Goal: Task Accomplishment & Management: Manage account settings

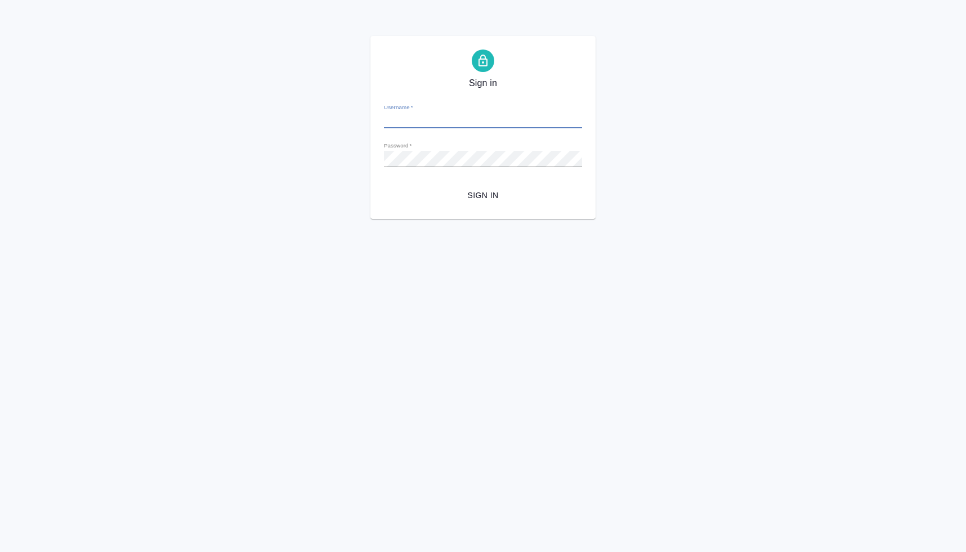
type input "n.lyamina@awatera.com"
click at [479, 199] on span "Sign in" at bounding box center [483, 196] width 180 height 14
click at [319, 147] on div "Sign in Username   * n.lyamina@awatera.com Password   * urlPath   * /Order/68c0…" at bounding box center [483, 127] width 966 height 183
click at [384, 185] on button "Sign in" at bounding box center [483, 195] width 198 height 21
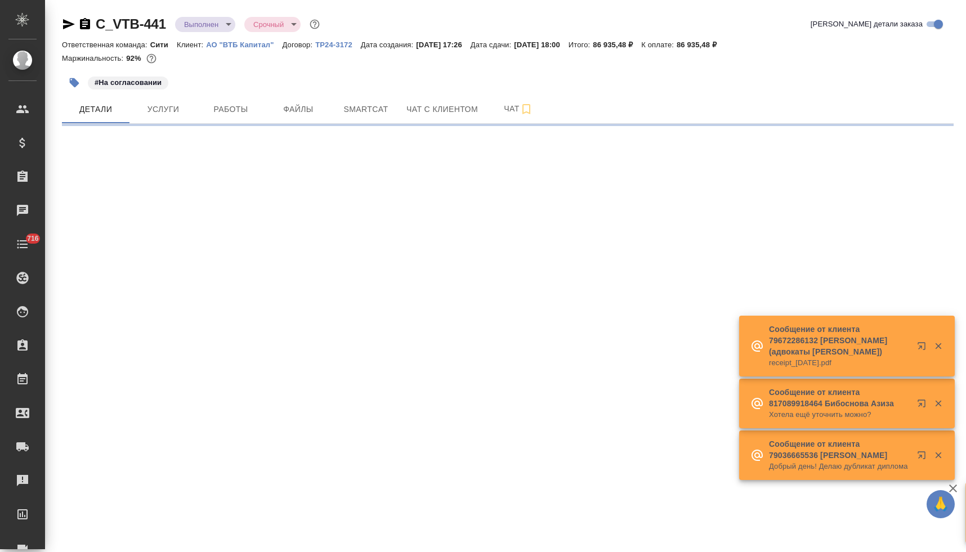
select select "RU"
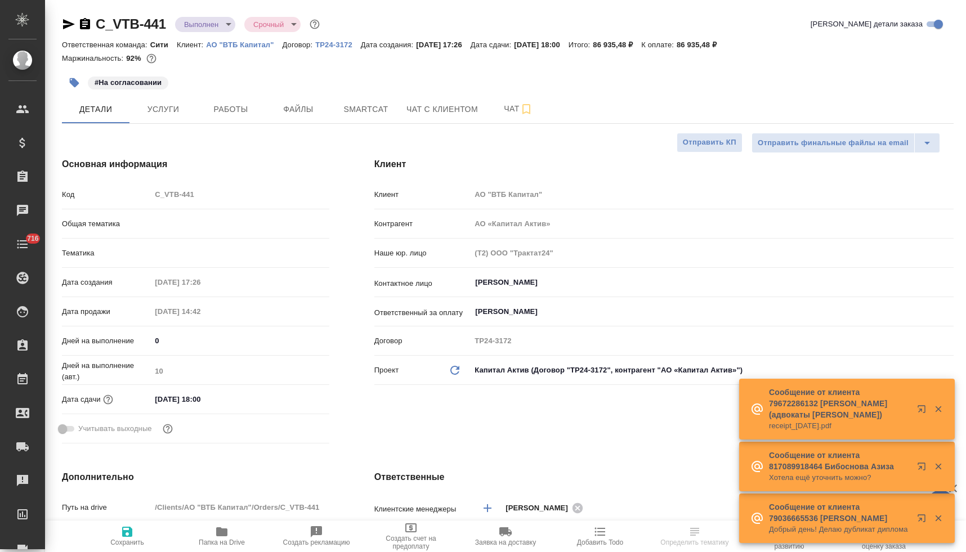
type textarea "x"
type input "Юридический"
type textarea "x"
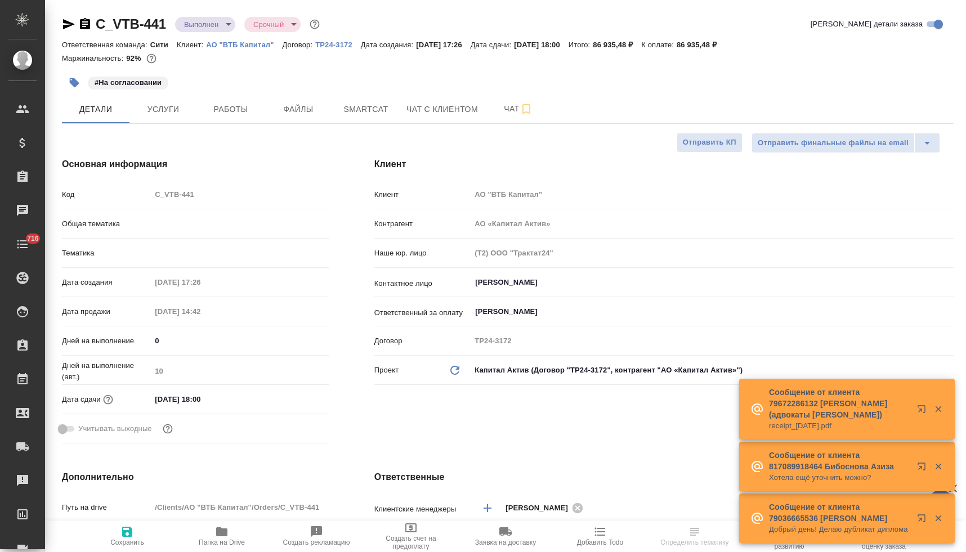
type textarea "x"
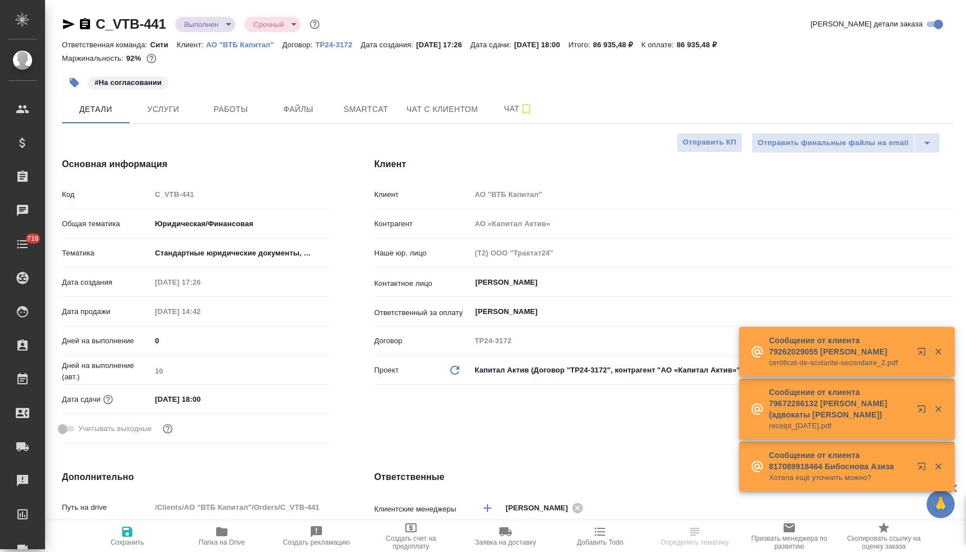
type textarea "x"
type input "Баданян Артак"
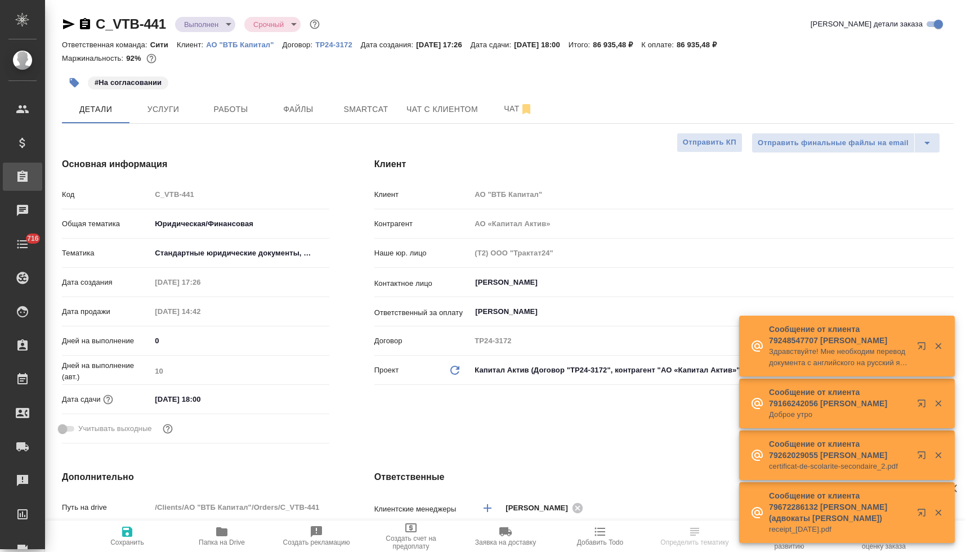
type textarea "x"
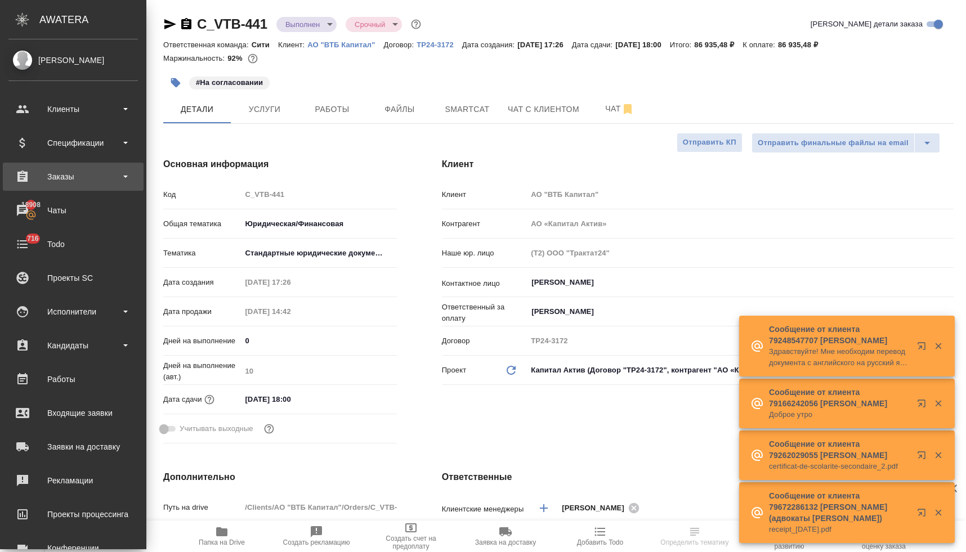
click at [55, 179] on div "Заказы" at bounding box center [72, 176] width 129 height 17
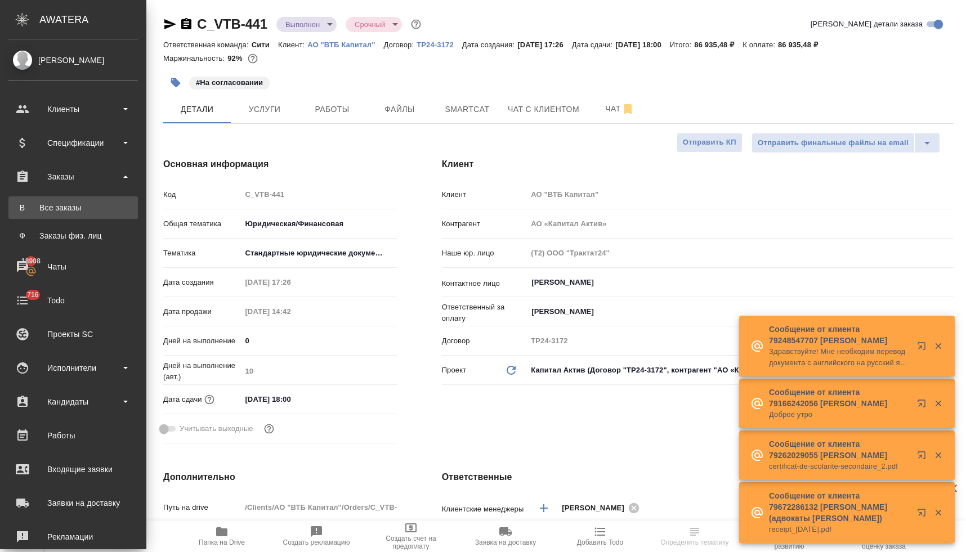
type textarea "x"
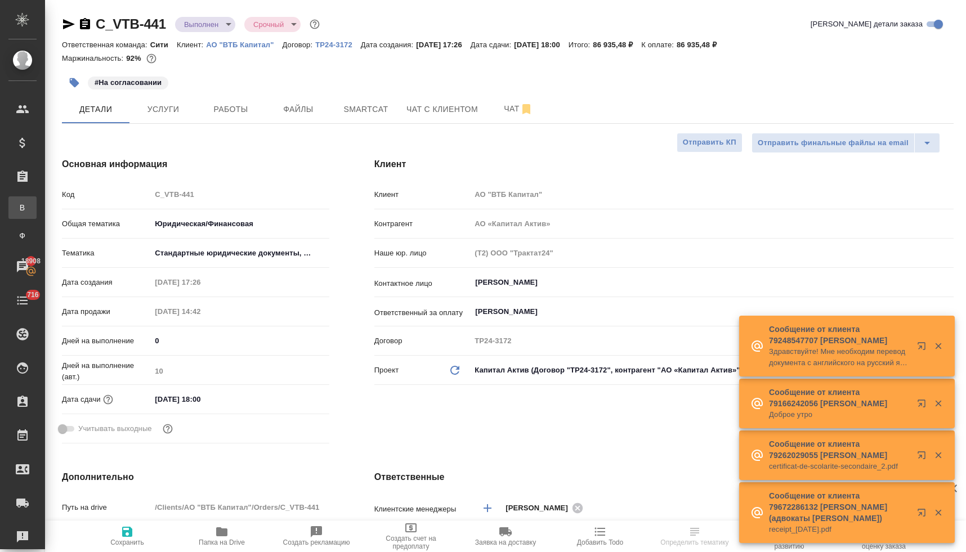
click at [17, 207] on div "Все заказы" at bounding box center [8, 207] width 17 height 11
type textarea "x"
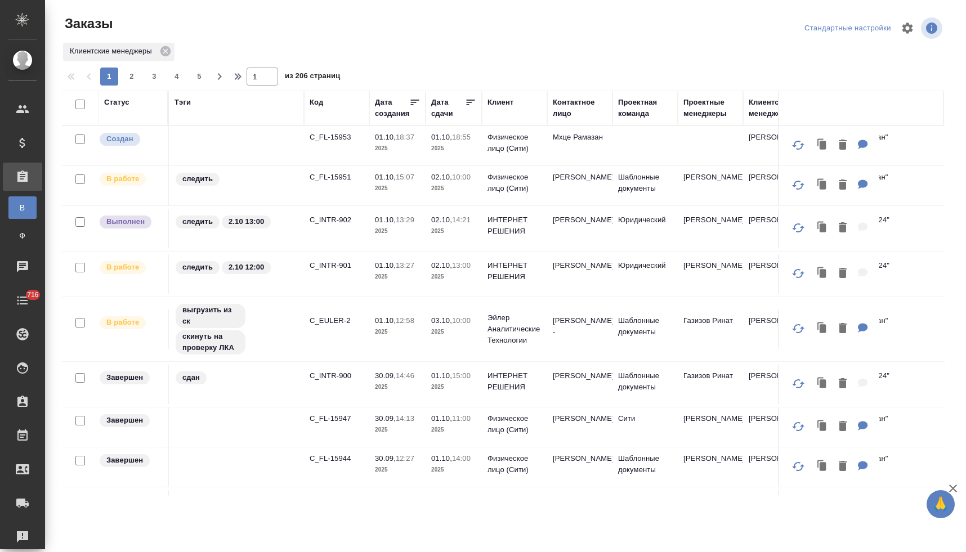
click at [117, 100] on div "Статус" at bounding box center [116, 102] width 25 height 11
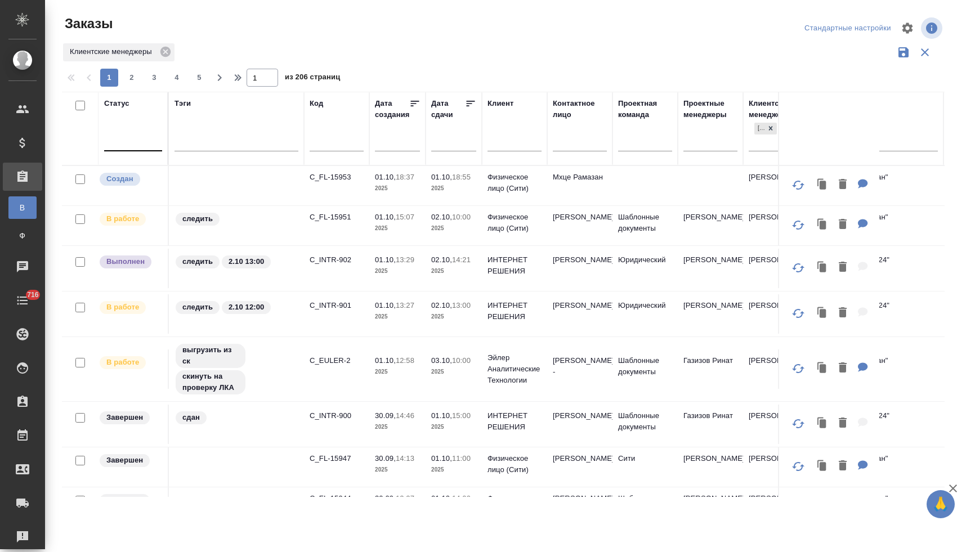
click at [131, 143] on div at bounding box center [133, 140] width 58 height 16
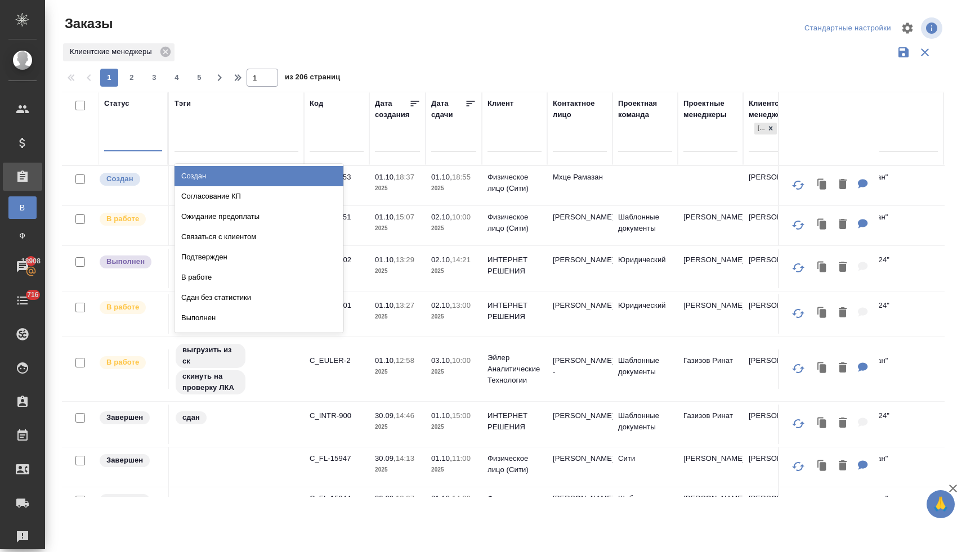
click at [188, 180] on div "Создан" at bounding box center [259, 176] width 169 height 20
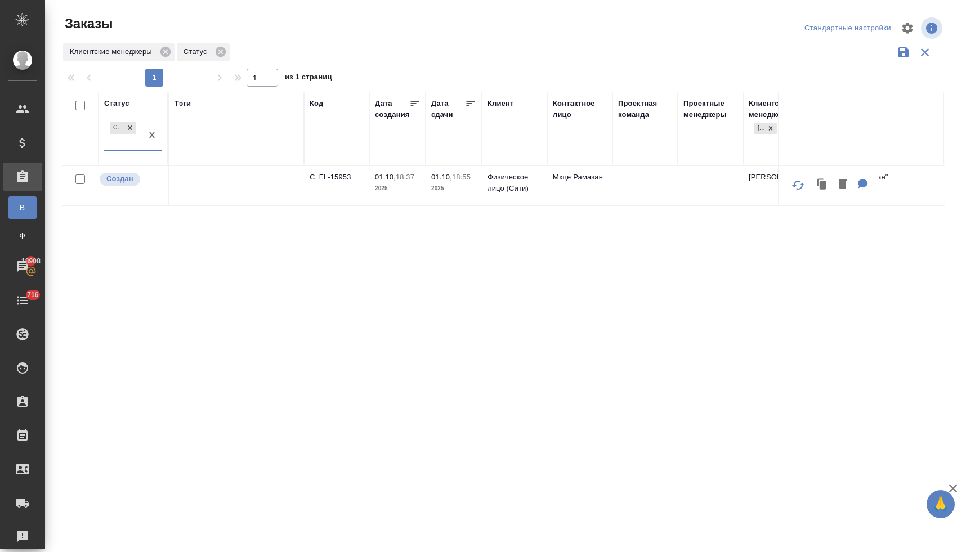
click at [124, 146] on div "Создан" at bounding box center [123, 135] width 38 height 30
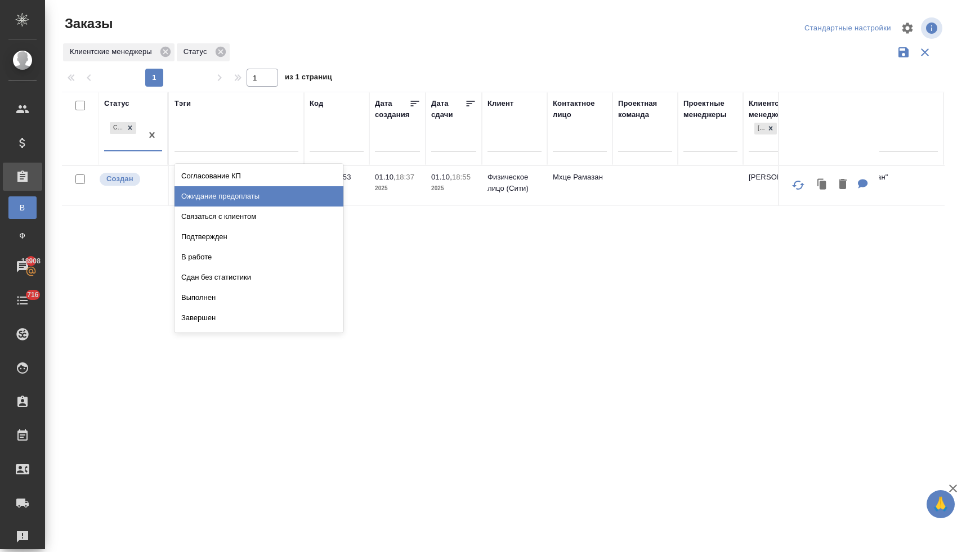
click at [203, 196] on div "Ожидание предоплаты" at bounding box center [259, 196] width 169 height 20
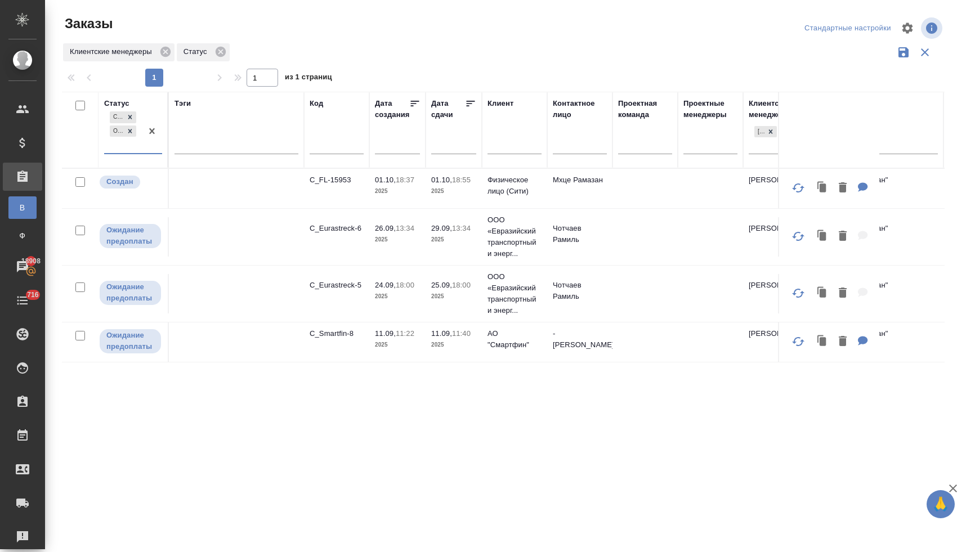
click at [115, 148] on div "Создан Ожидание предоплаты" at bounding box center [123, 131] width 38 height 44
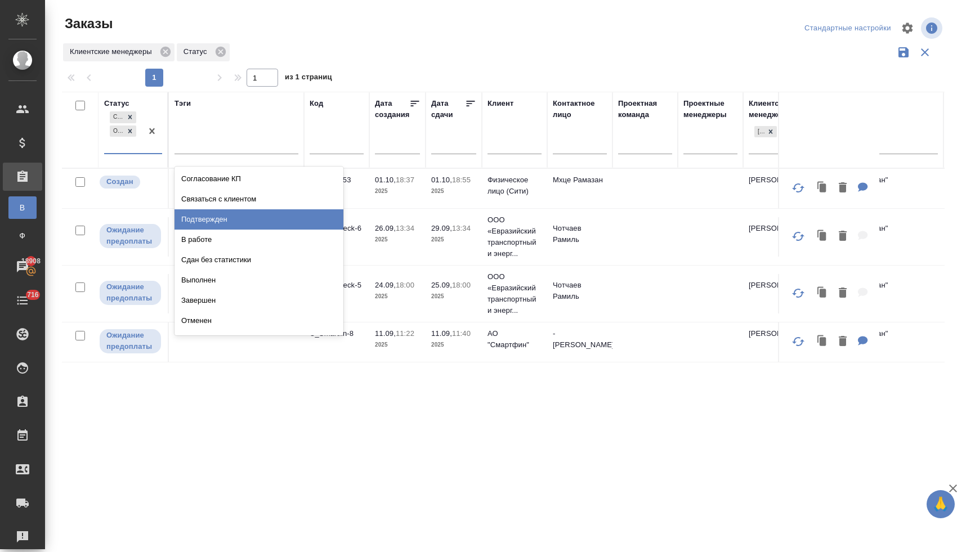
click at [193, 218] on div "Подтвержден" at bounding box center [259, 219] width 169 height 20
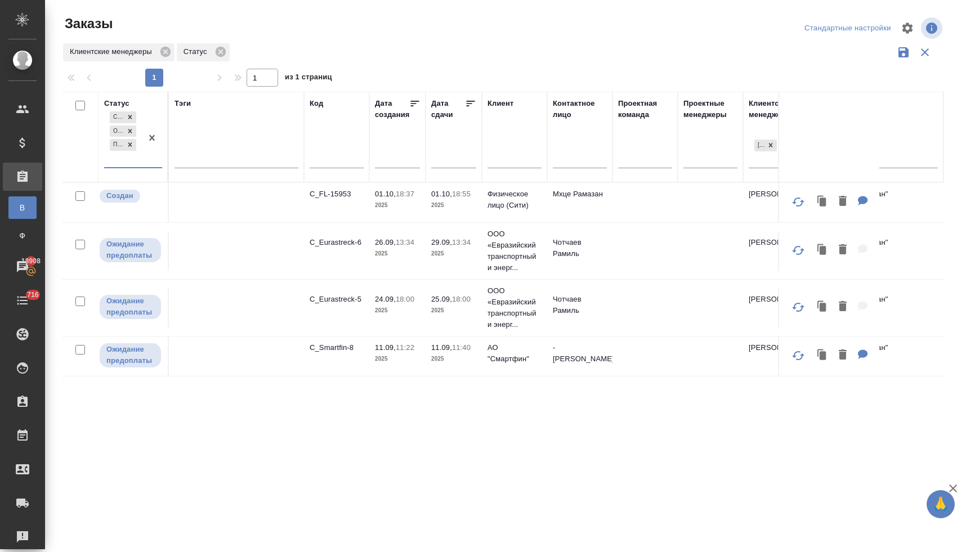
click at [125, 160] on div "Создан Ожидание предоплаты Подтвержден" at bounding box center [123, 138] width 38 height 58
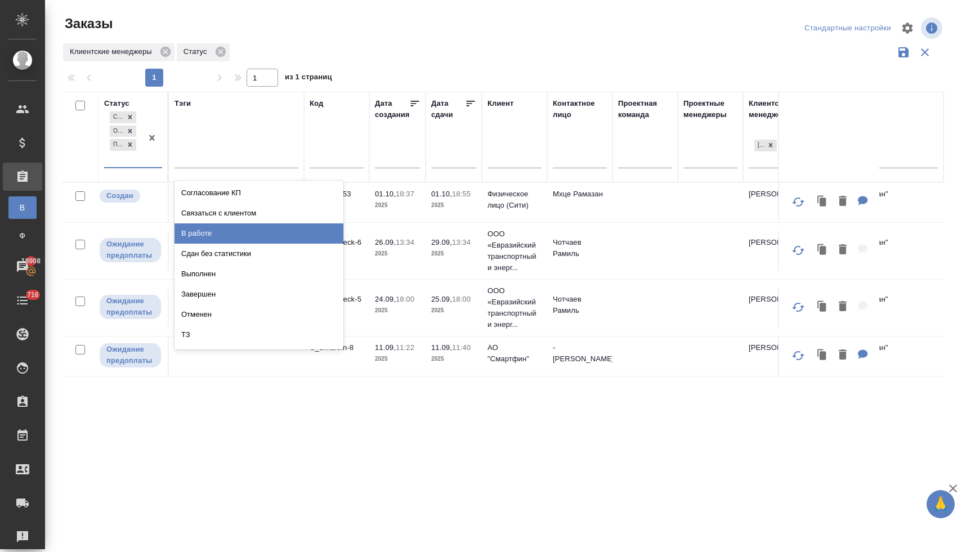
click at [205, 232] on div "В работе" at bounding box center [259, 233] width 169 height 20
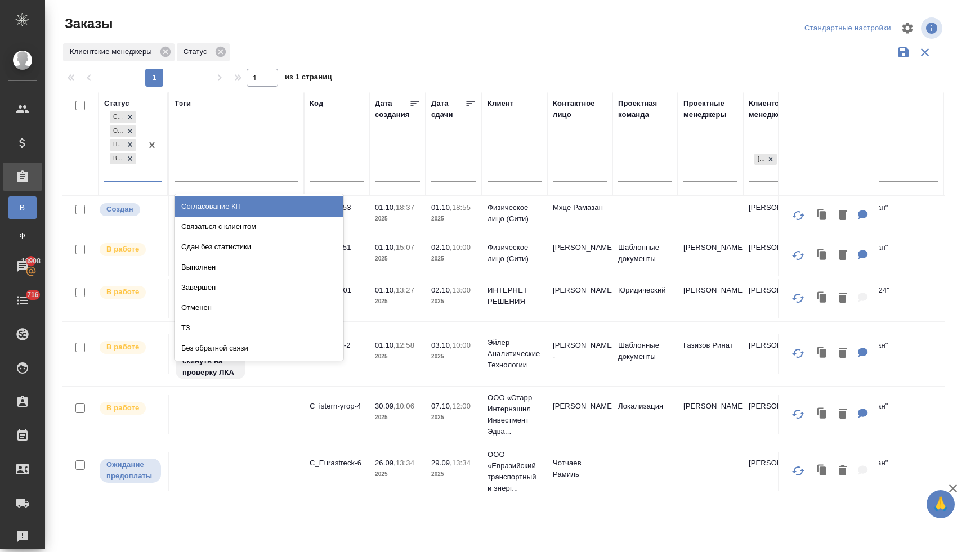
click at [126, 176] on div "Создан Ожидание предоплаты Подтвержден В работе" at bounding box center [123, 144] width 38 height 71
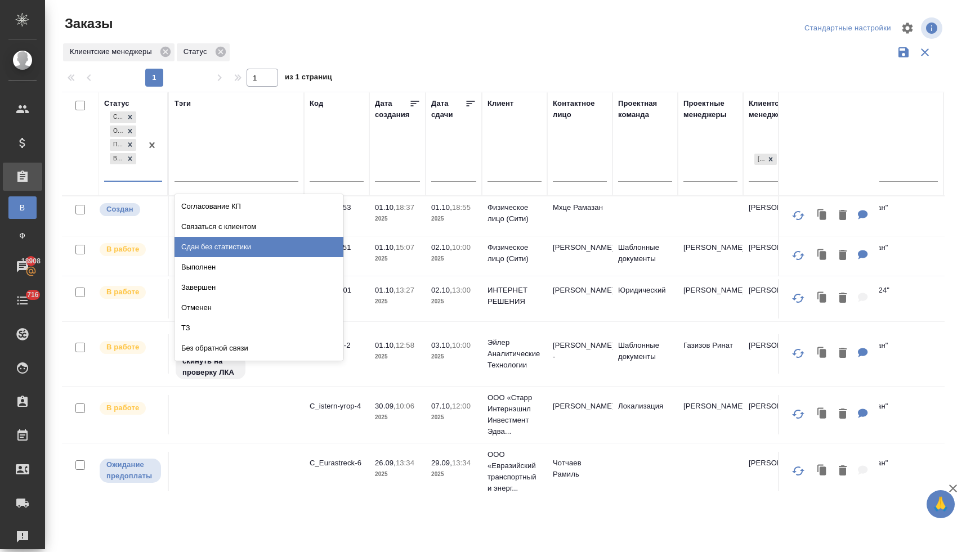
click at [203, 246] on div "Сдан без статистики" at bounding box center [259, 247] width 169 height 20
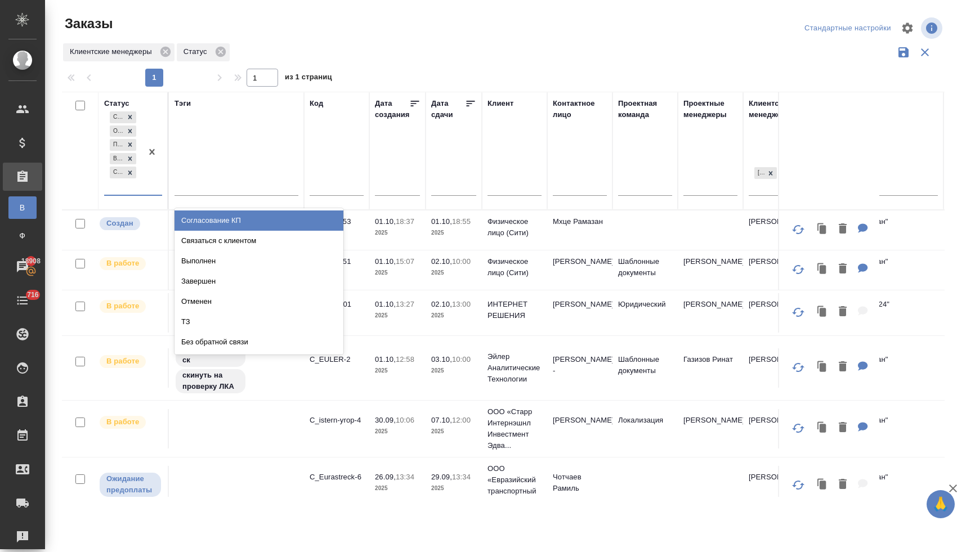
click at [131, 192] on div "Создан Ожидание предоплаты Подтвержден В работе Сдан без статистики" at bounding box center [123, 152] width 38 height 86
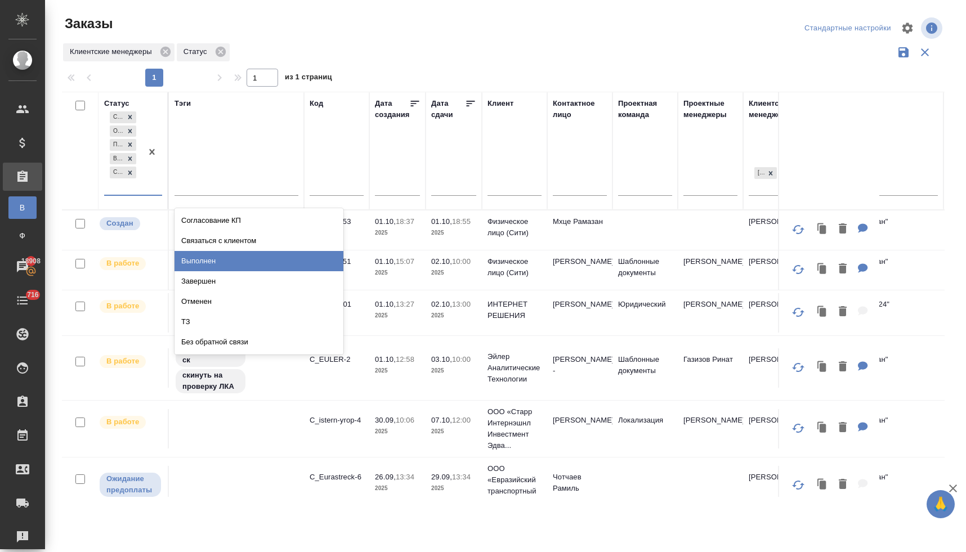
click at [200, 258] on div "Выполнен" at bounding box center [259, 261] width 169 height 20
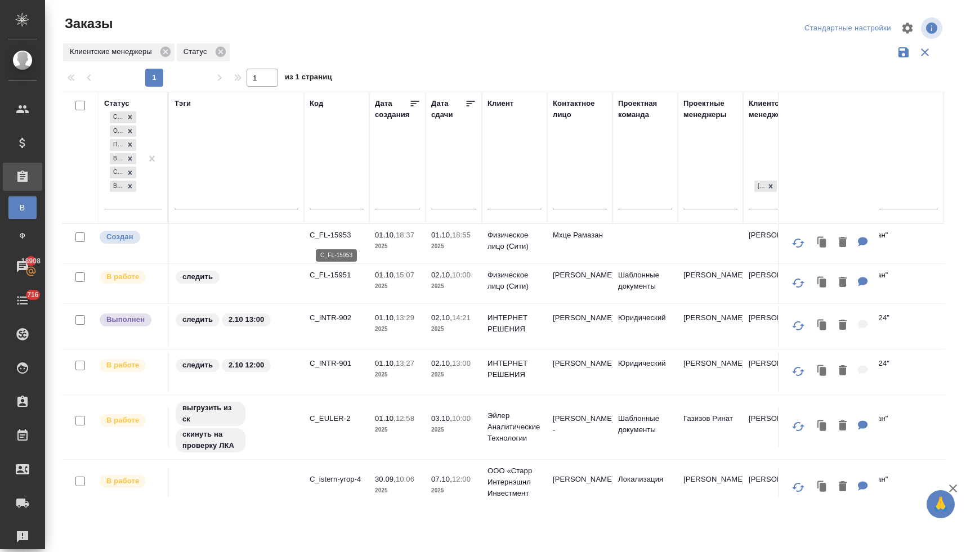
click at [331, 236] on p "C_FL-15953" at bounding box center [337, 235] width 54 height 11
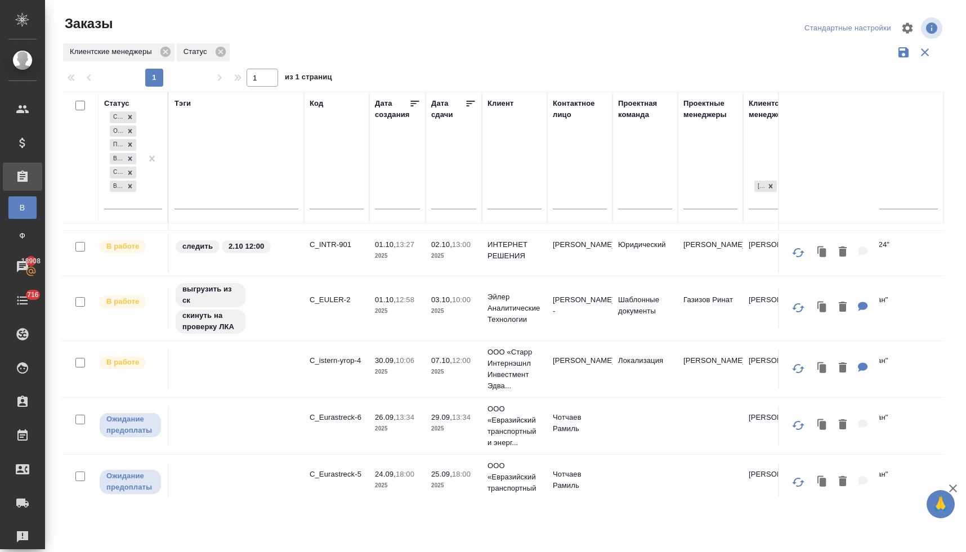
scroll to position [86, 0]
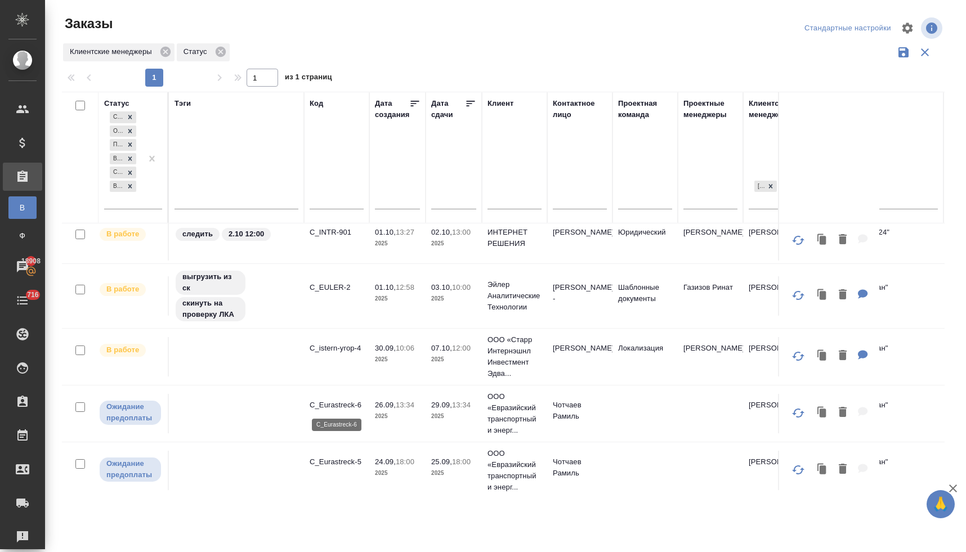
click at [343, 403] on p "C_Eurastreck-6" at bounding box center [337, 405] width 54 height 11
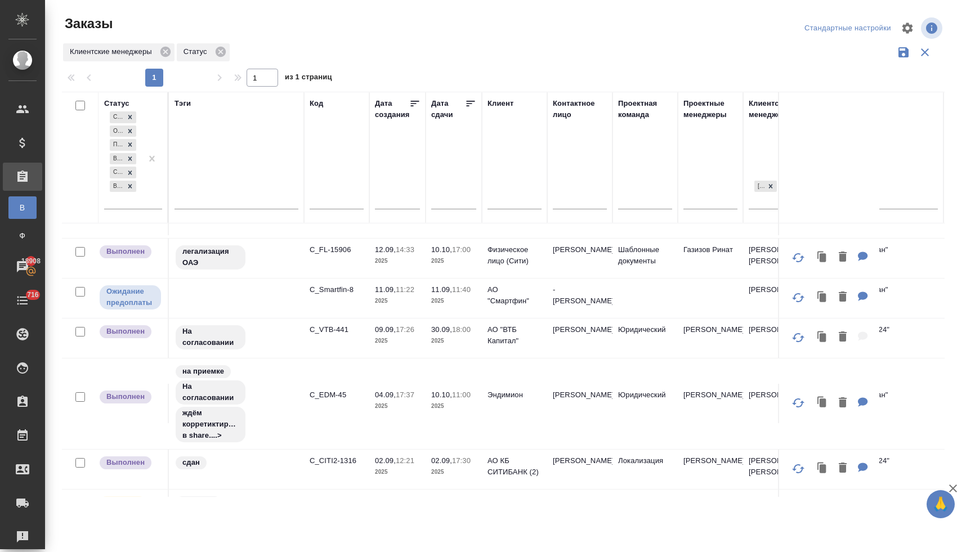
scroll to position [437, 0]
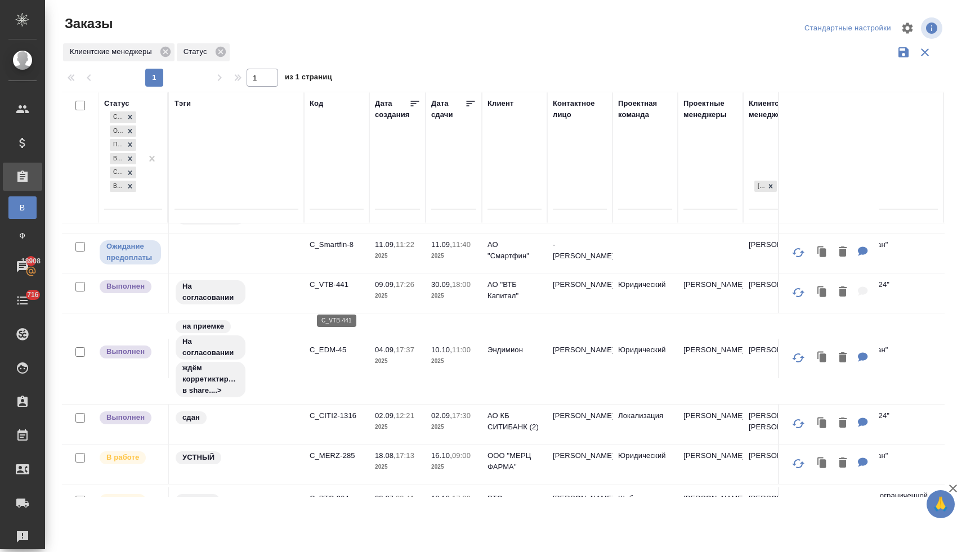
click at [339, 290] on p "C_VTB-441" at bounding box center [337, 284] width 54 height 11
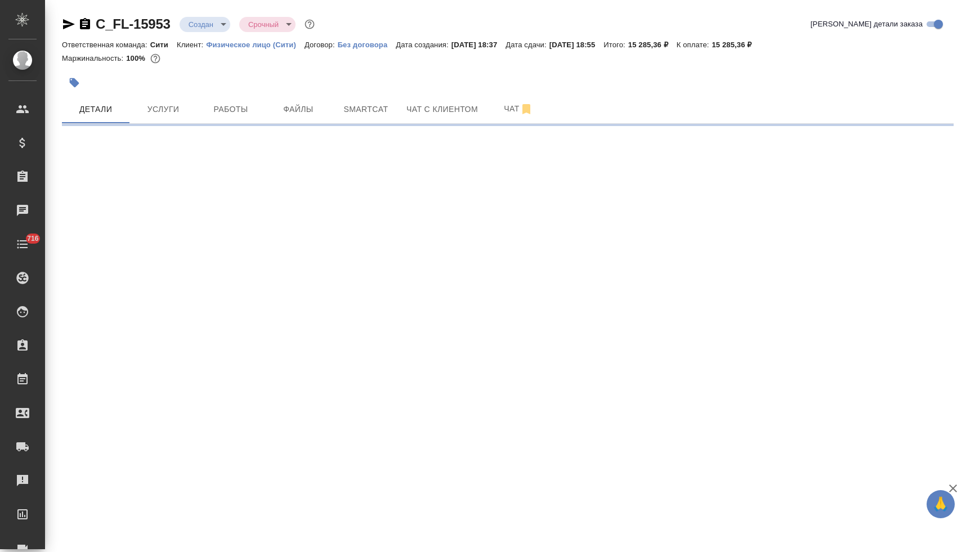
select select "RU"
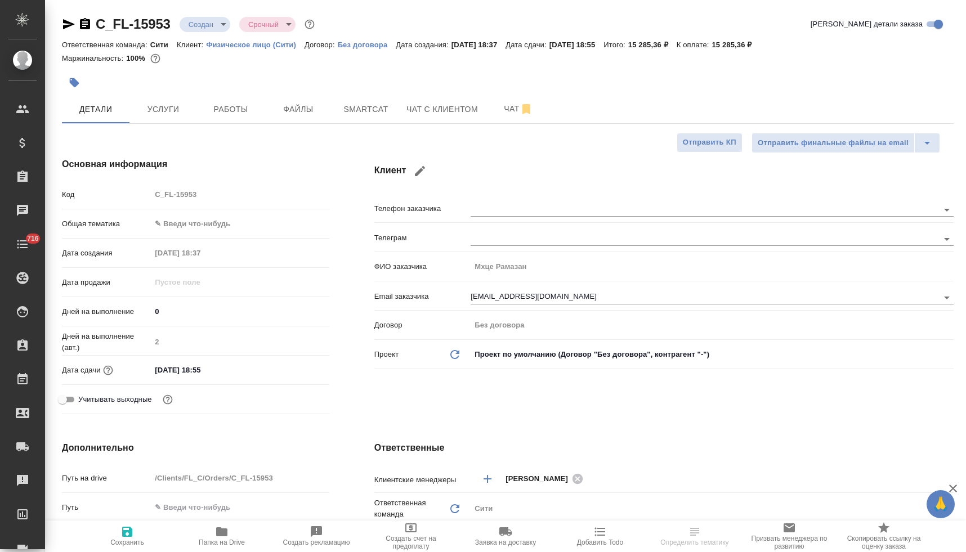
type textarea "x"
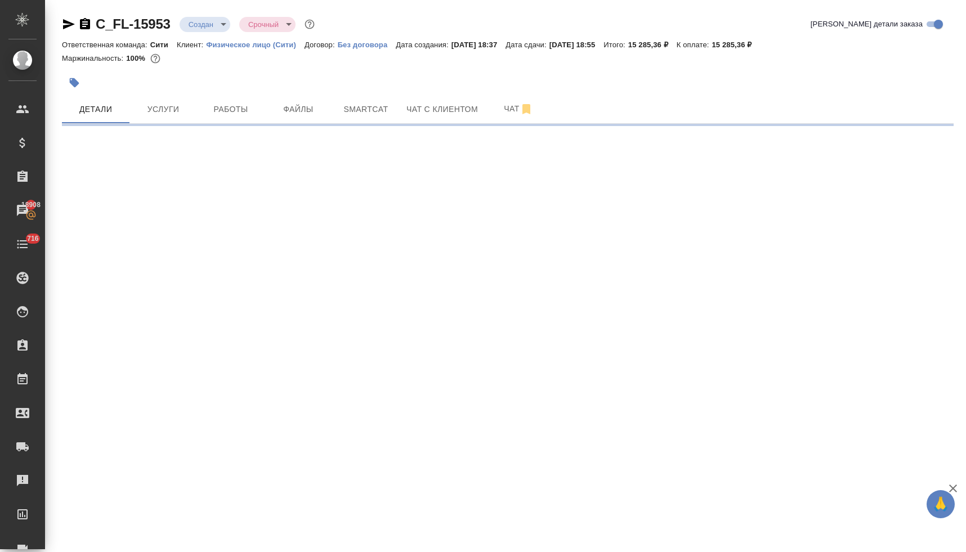
select select "RU"
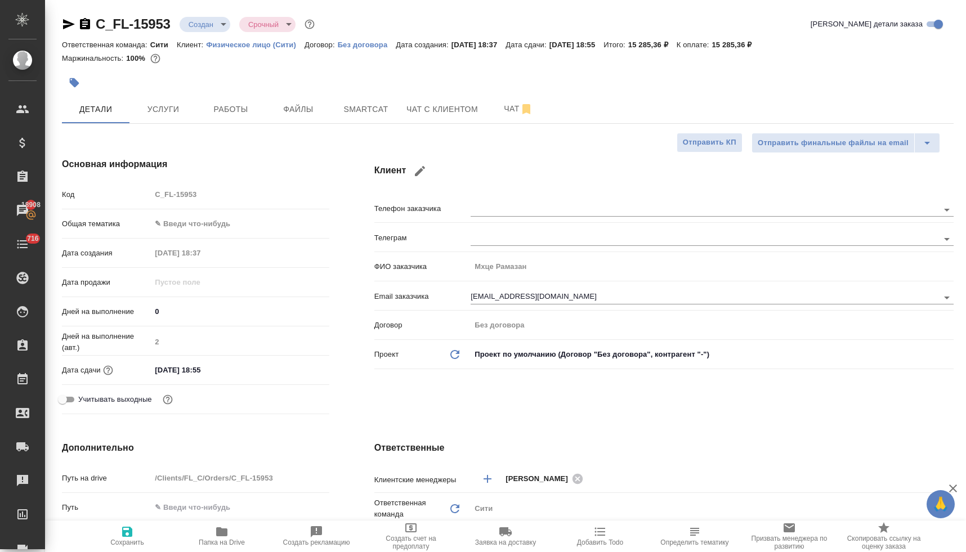
type textarea "x"
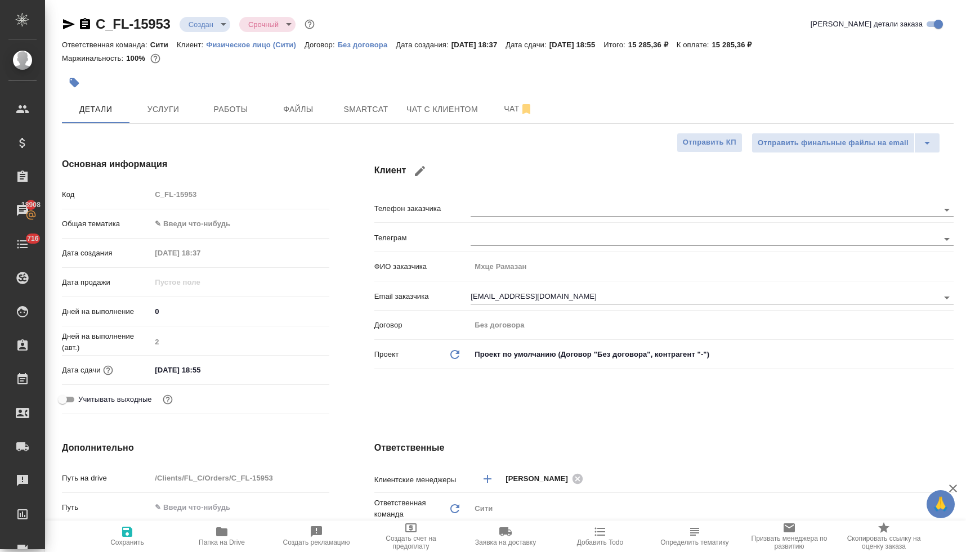
type textarea "x"
click at [161, 110] on span "Услуги" at bounding box center [163, 109] width 54 height 14
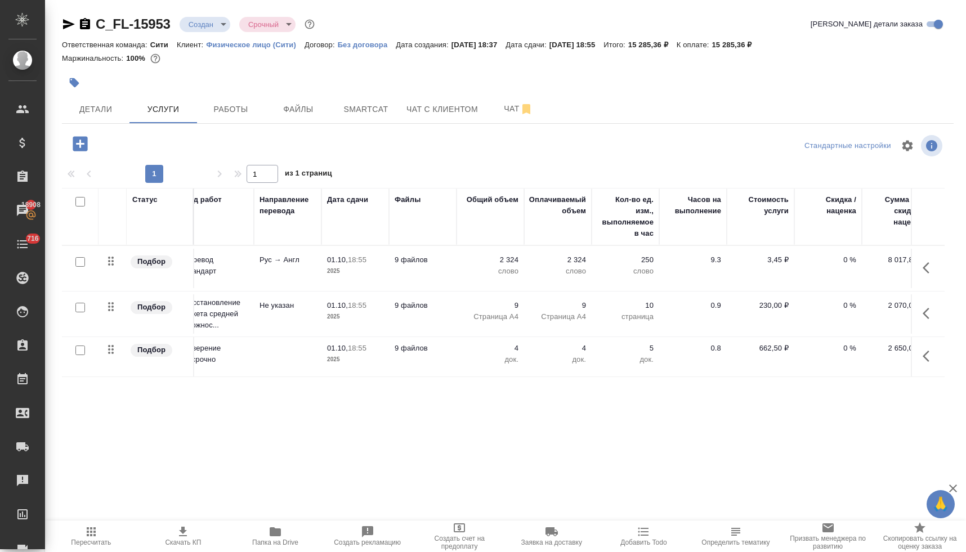
scroll to position [0, 175]
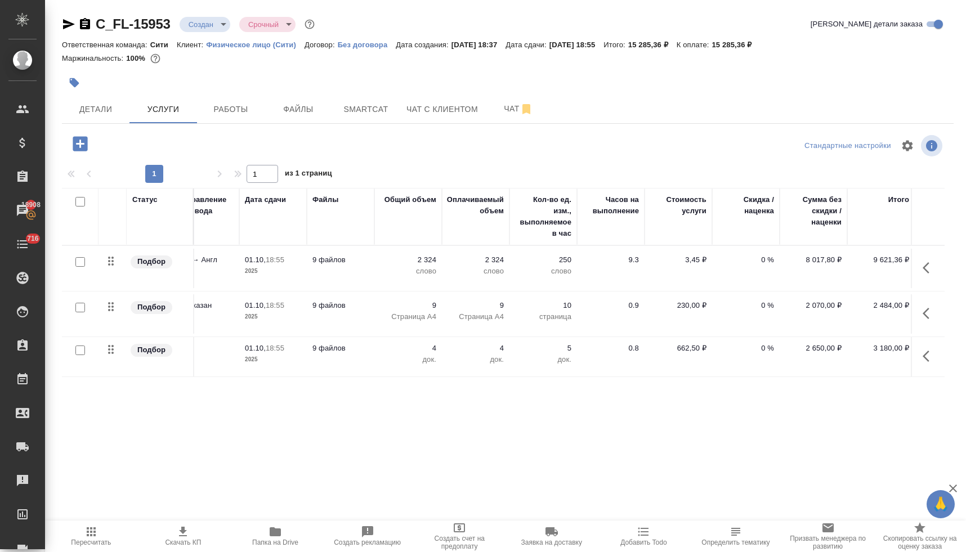
click at [683, 350] on p "662,50 ₽" at bounding box center [678, 348] width 56 height 11
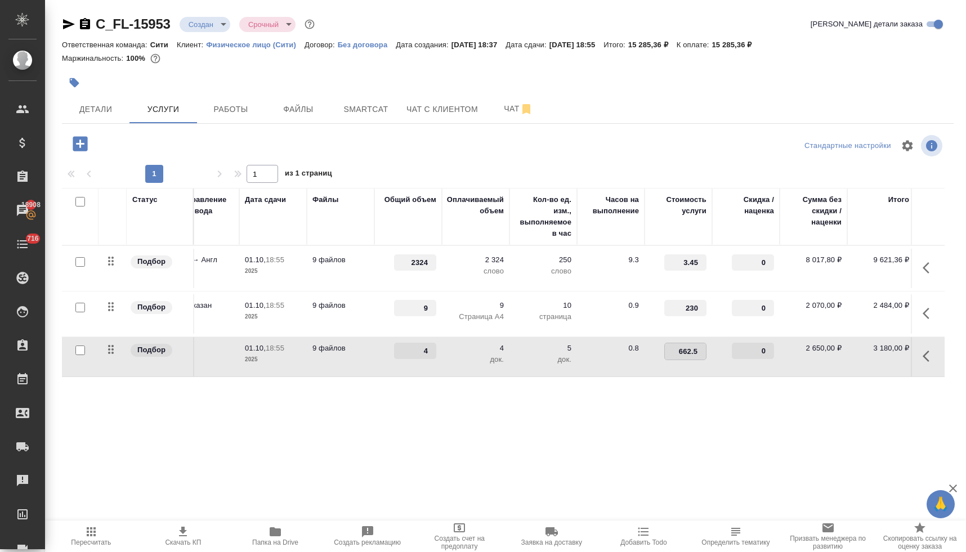
drag, startPoint x: 675, startPoint y: 353, endPoint x: 705, endPoint y: 352, distance: 30.4
click at [705, 352] on div "662.5" at bounding box center [685, 351] width 42 height 17
type input "900"
type input "-30"
click at [651, 141] on div at bounding box center [507, 145] width 297 height 27
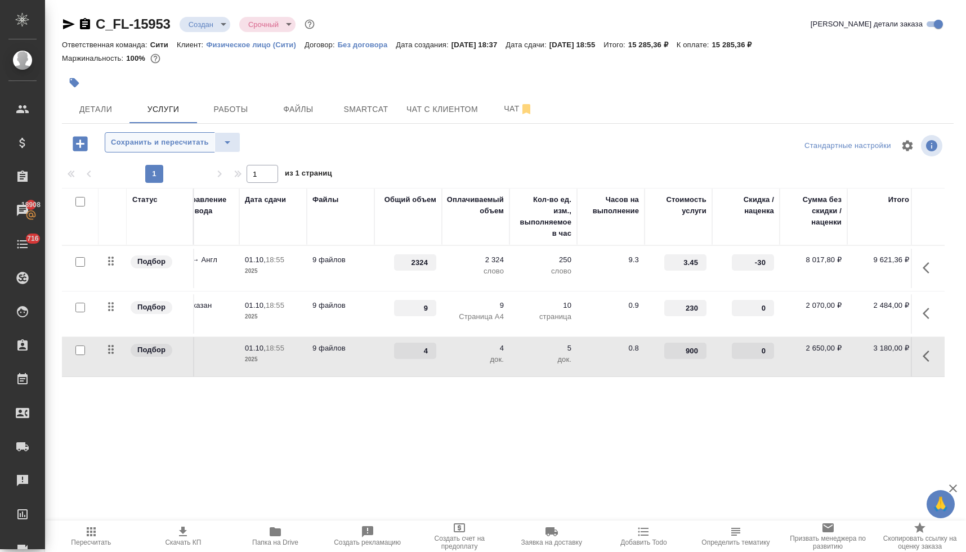
click at [173, 135] on button "Сохранить и пересчитать" at bounding box center [160, 142] width 110 height 20
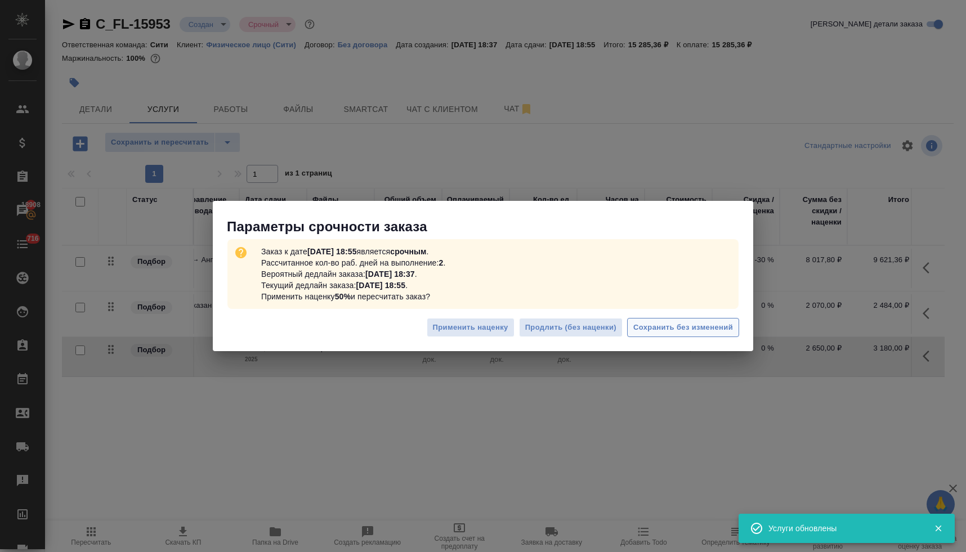
click at [699, 329] on span "Сохранить без изменений" at bounding box center [683, 327] width 100 height 13
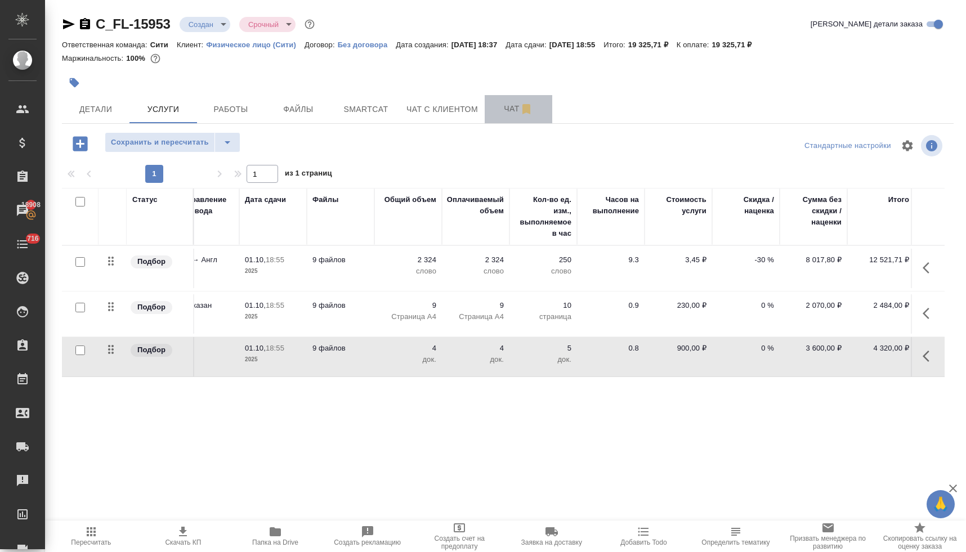
click at [516, 115] on span "Чат" at bounding box center [518, 109] width 54 height 14
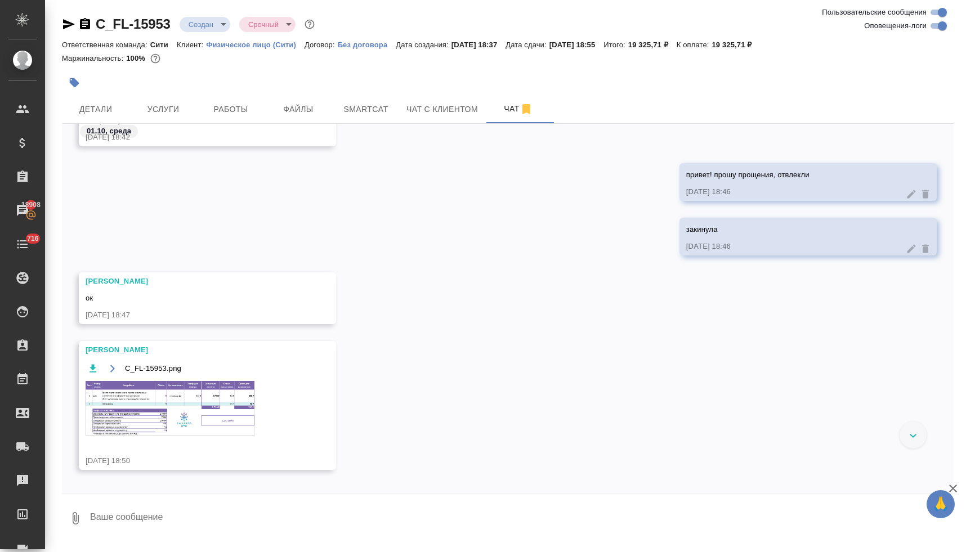
scroll to position [269, 0]
click at [194, 392] on img at bounding box center [170, 408] width 169 height 55
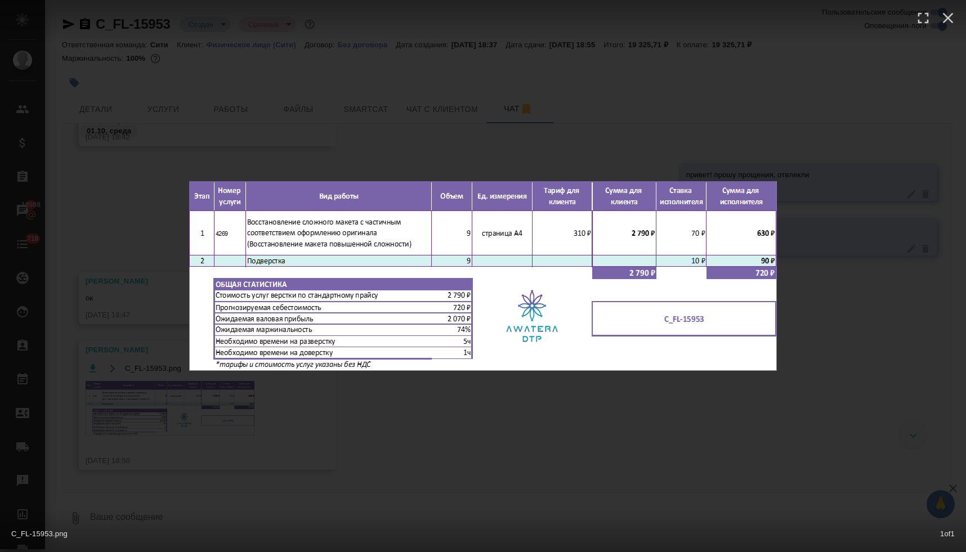
click at [455, 448] on div "C_FL-15953.png 1 of 1" at bounding box center [483, 276] width 966 height 552
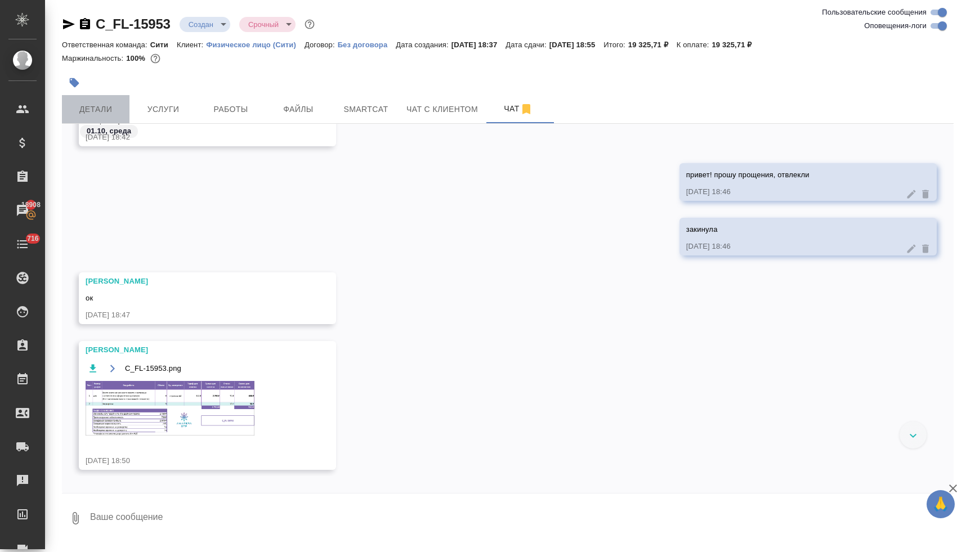
click at [103, 107] on span "Детали" at bounding box center [96, 109] width 54 height 14
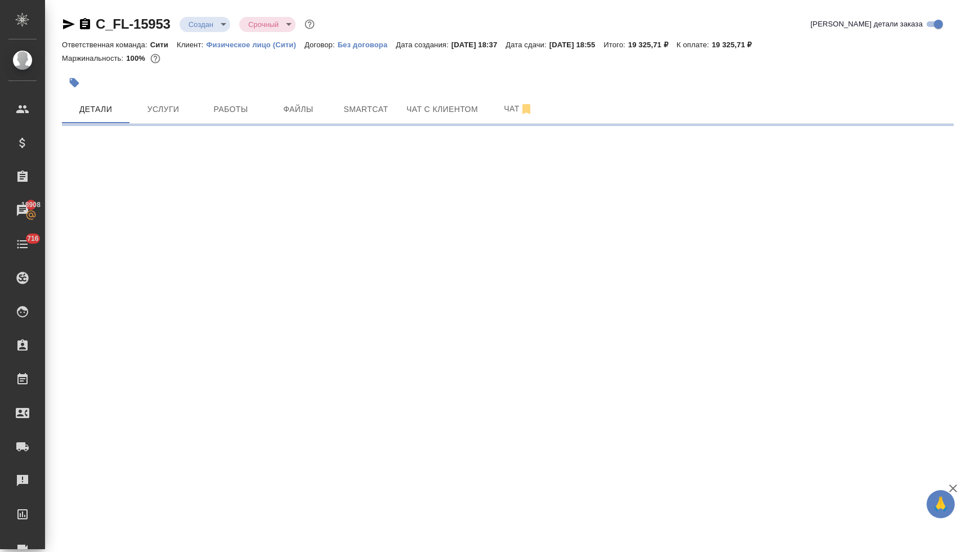
select select "RU"
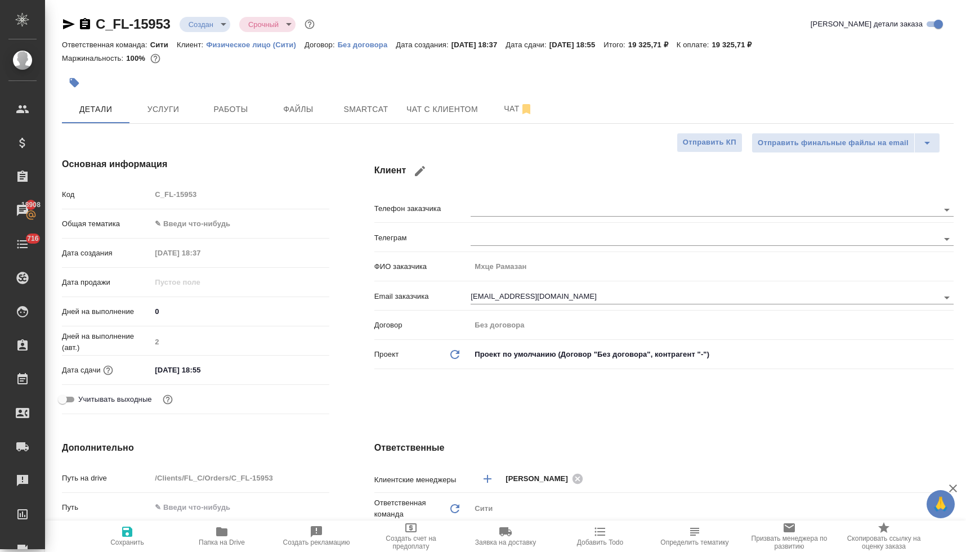
type textarea "x"
click at [149, 195] on div "Код C_FL-15953" at bounding box center [195, 195] width 267 height 20
type textarea "x"
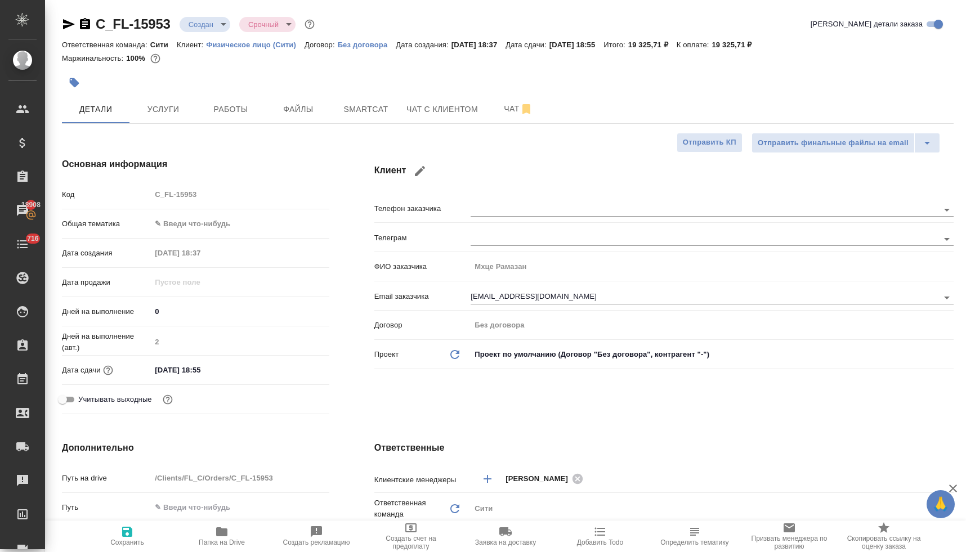
type textarea "x"
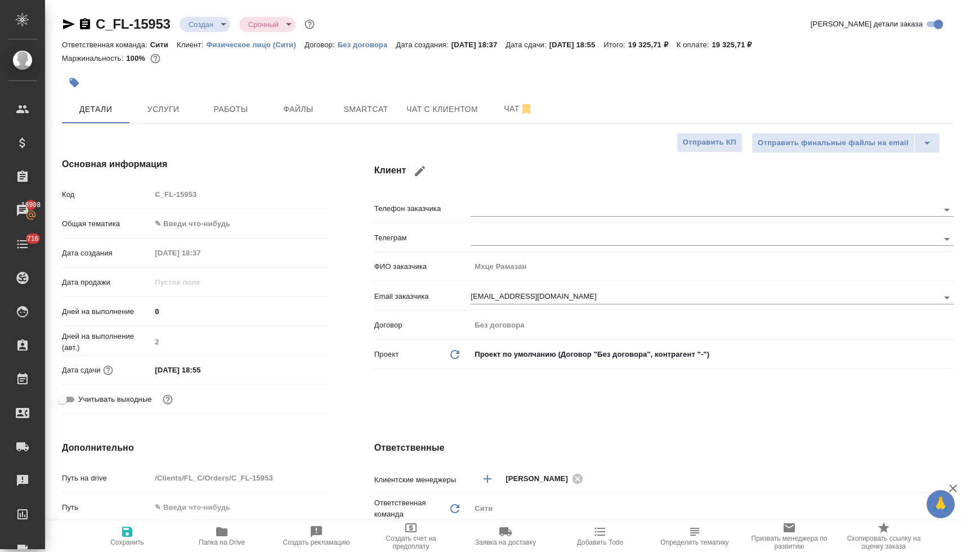
type textarea "x"
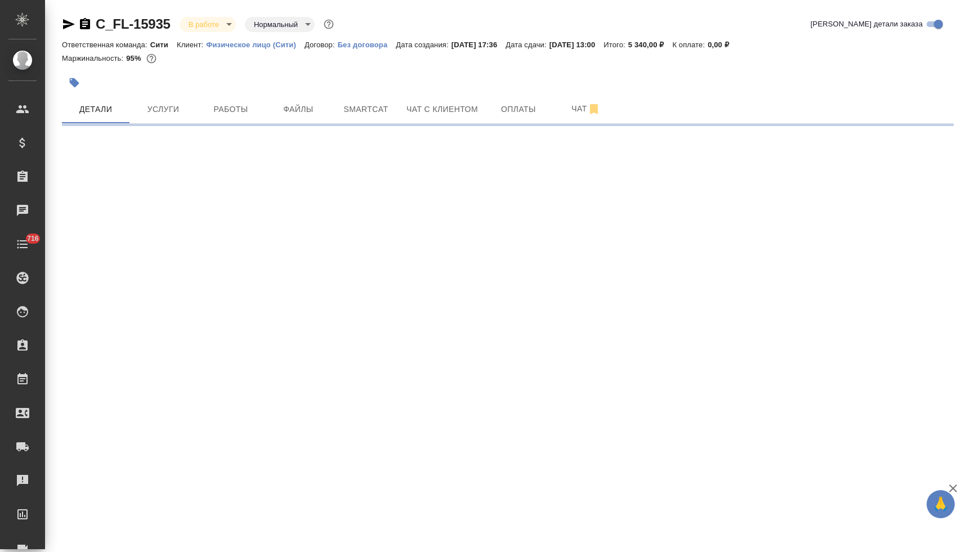
select select "RU"
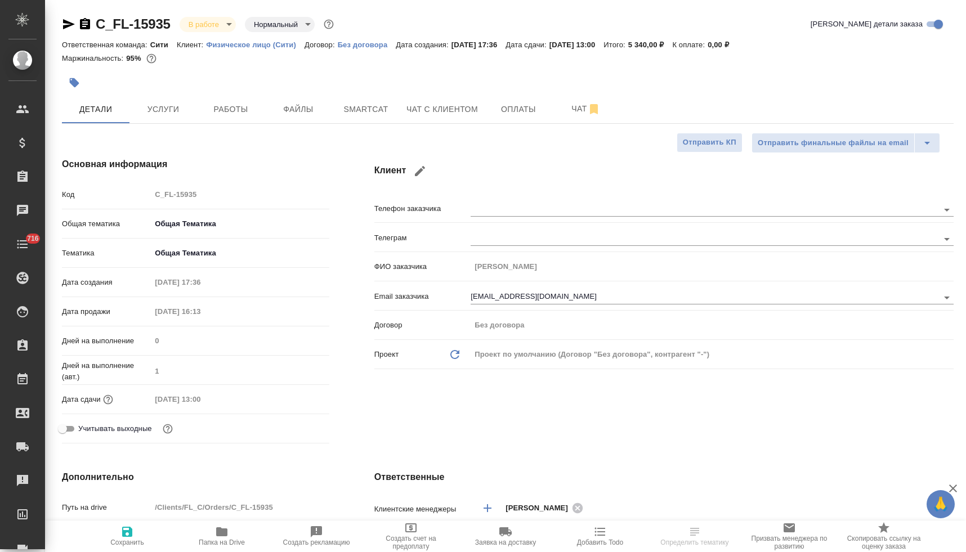
type textarea "x"
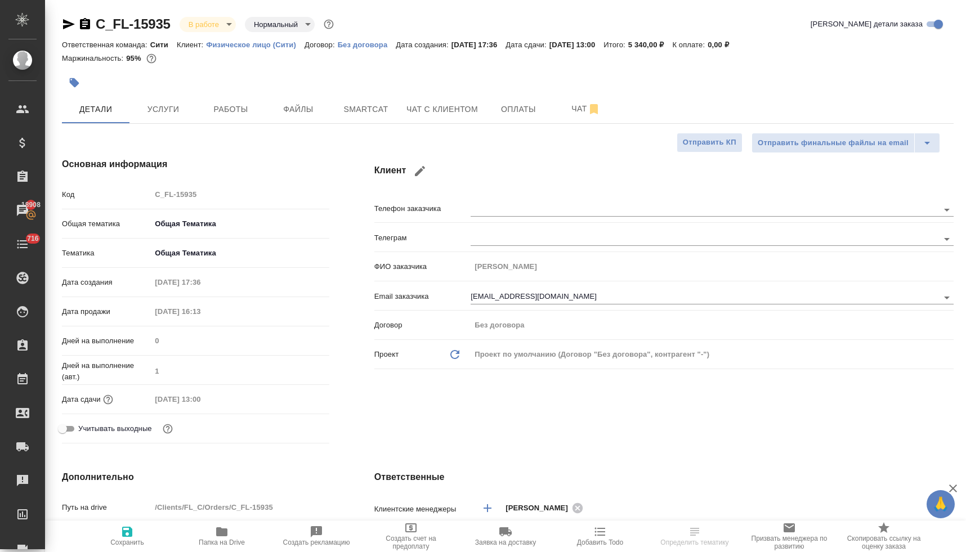
type textarea "x"
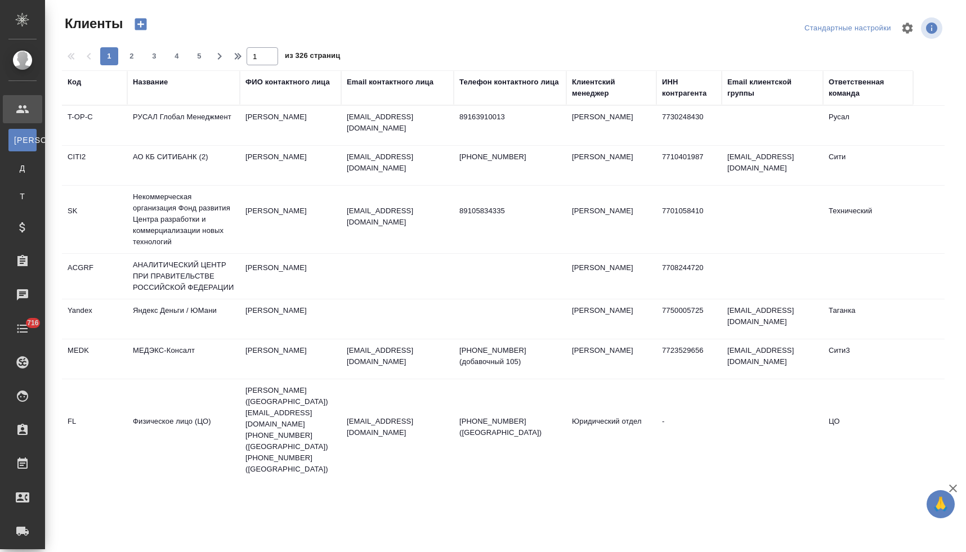
select select "RU"
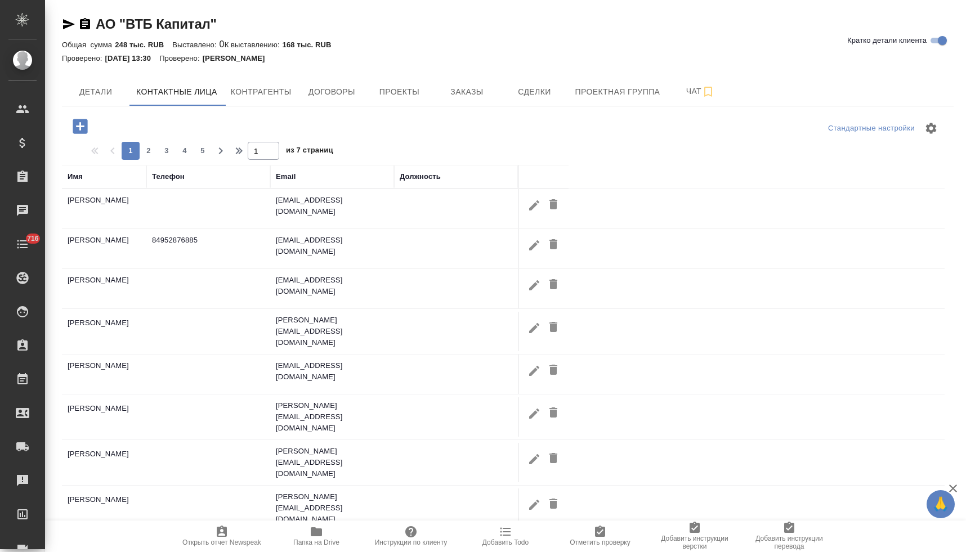
select select "RU"
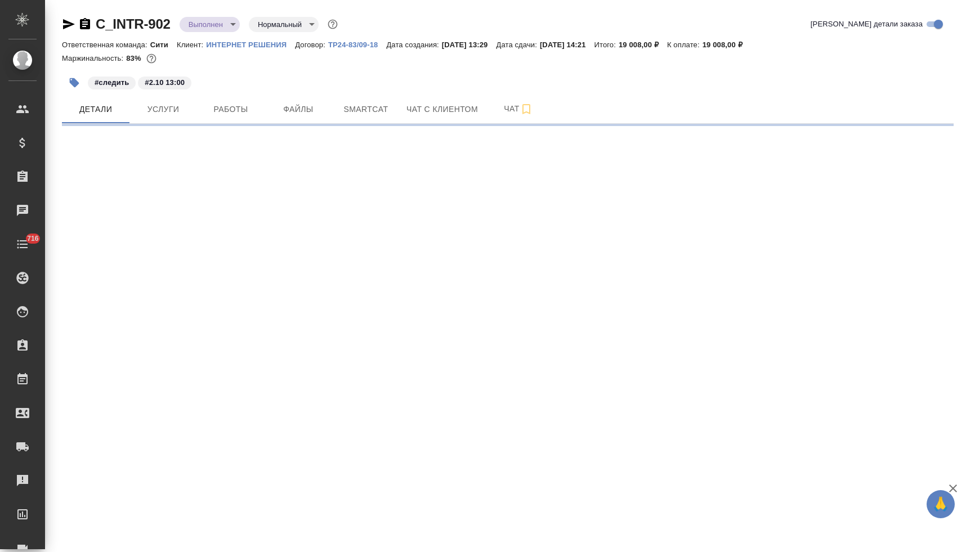
select select "RU"
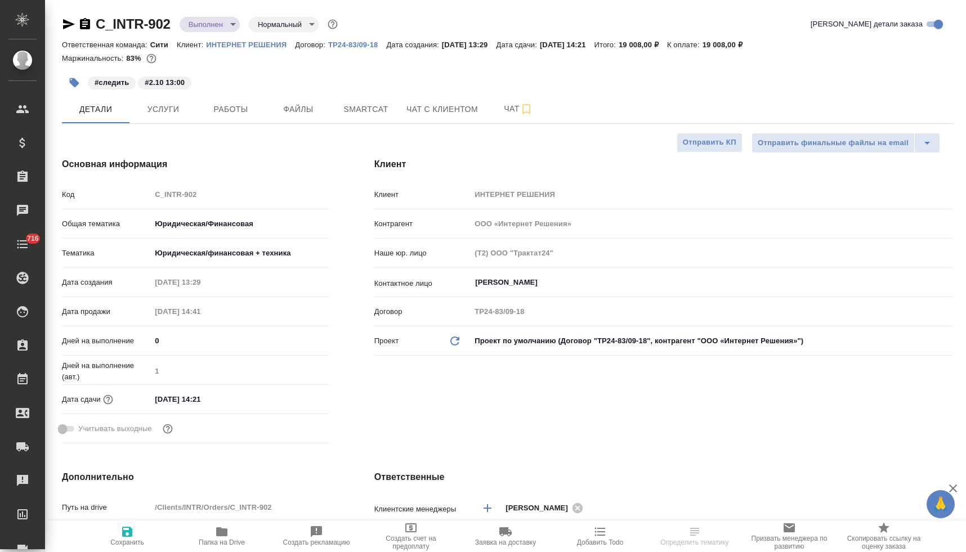
type textarea "x"
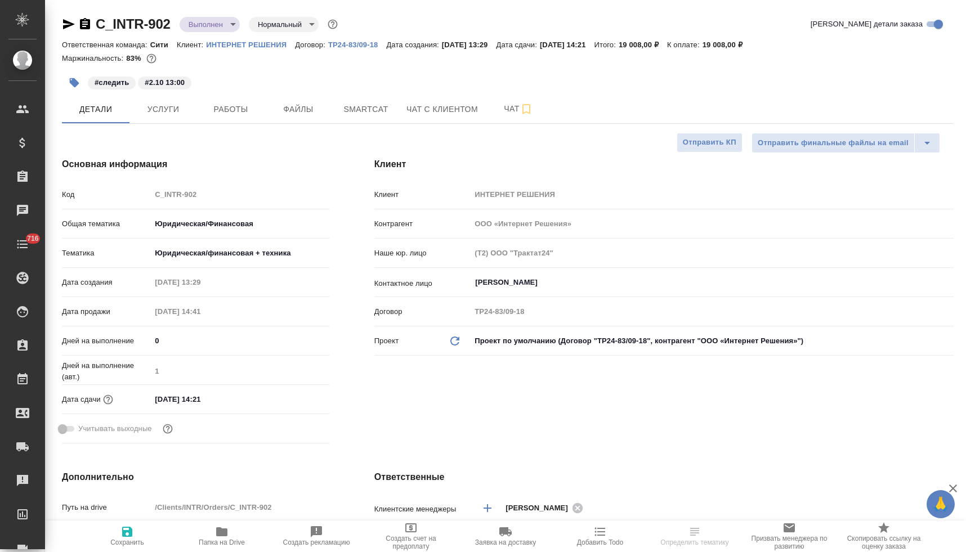
type textarea "x"
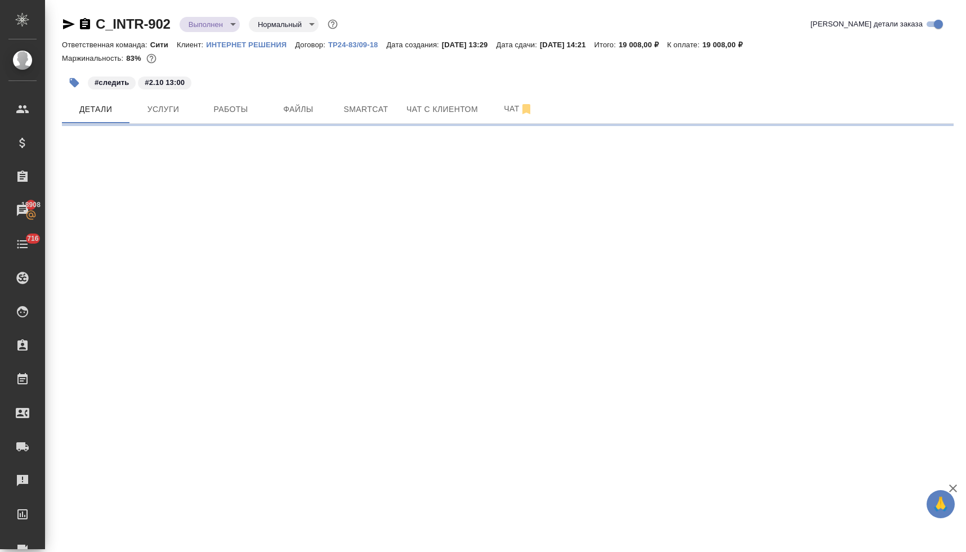
select select "RU"
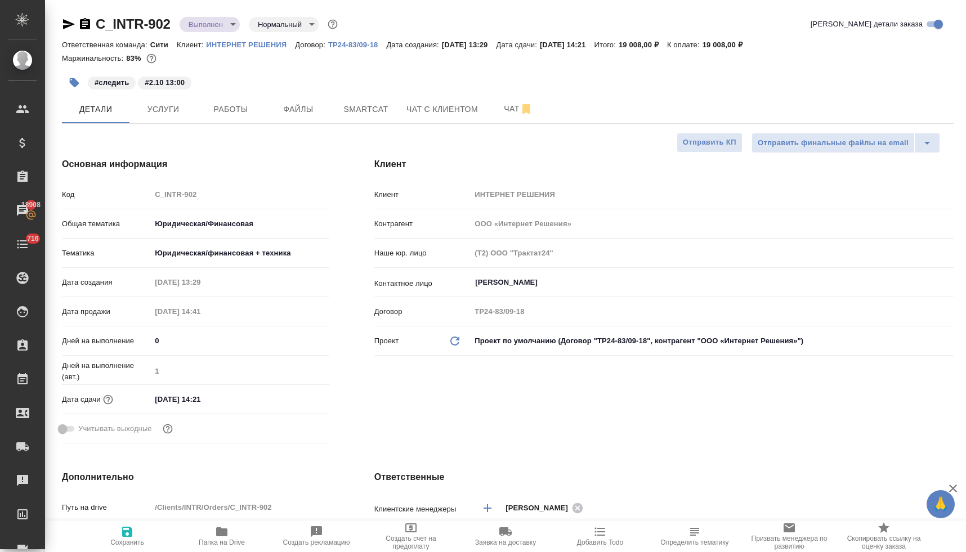
type textarea "x"
click at [166, 108] on span "Услуги" at bounding box center [163, 109] width 54 height 14
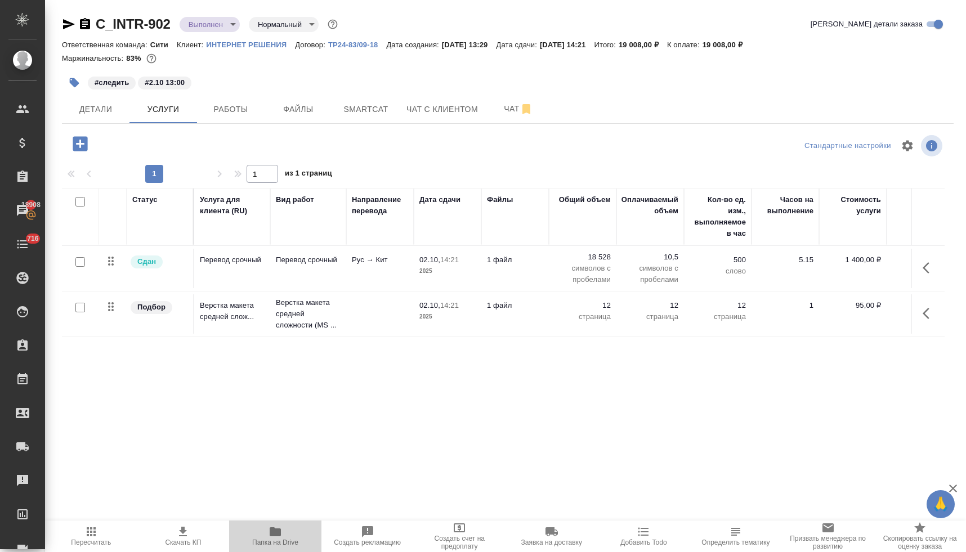
click at [275, 534] on icon "button" at bounding box center [275, 531] width 11 height 9
click at [229, 319] on p "Верстка макета средней слож..." at bounding box center [232, 311] width 65 height 23
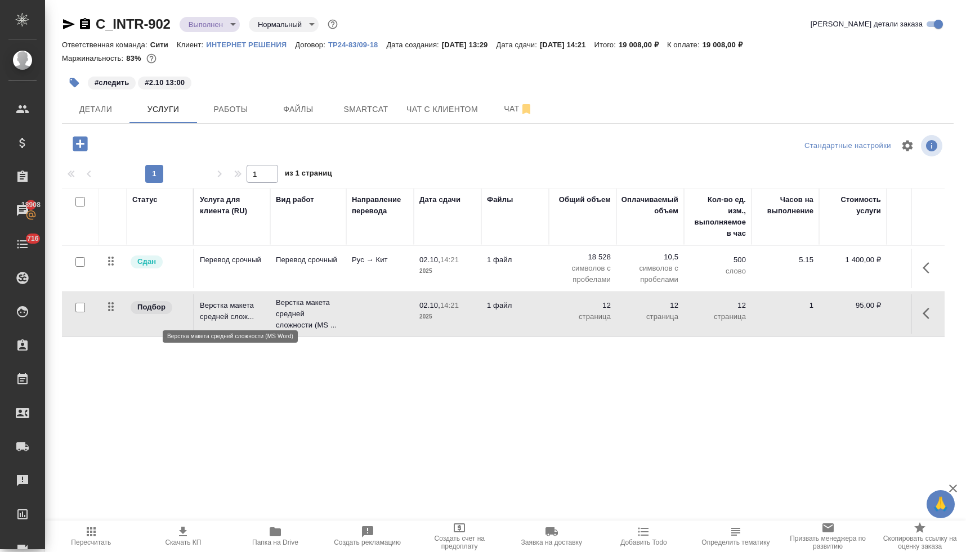
click at [229, 319] on p "Верстка макета средней слож..." at bounding box center [232, 311] width 65 height 23
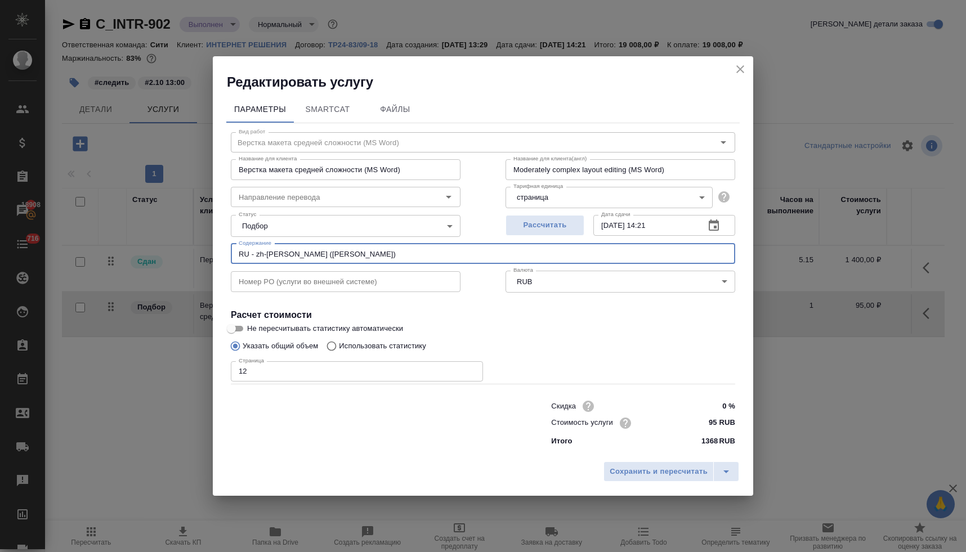
drag, startPoint x: 286, startPoint y: 254, endPoint x: 226, endPoint y: 258, distance: 60.4
click at [226, 258] on div "Вид работ Верстка макета средней сложности (MS Word) Вид работ Название для кли…" at bounding box center [482, 287] width 513 height 328
click at [251, 255] on input "RU - zh-[PERSON_NAME] ([PERSON_NAME])" at bounding box center [483, 254] width 504 height 20
drag, startPoint x: 285, startPoint y: 253, endPoint x: 232, endPoint y: 254, distance: 52.4
click at [232, 254] on input "RU - zh-[PERSON_NAME] ([PERSON_NAME])" at bounding box center [483, 254] width 504 height 20
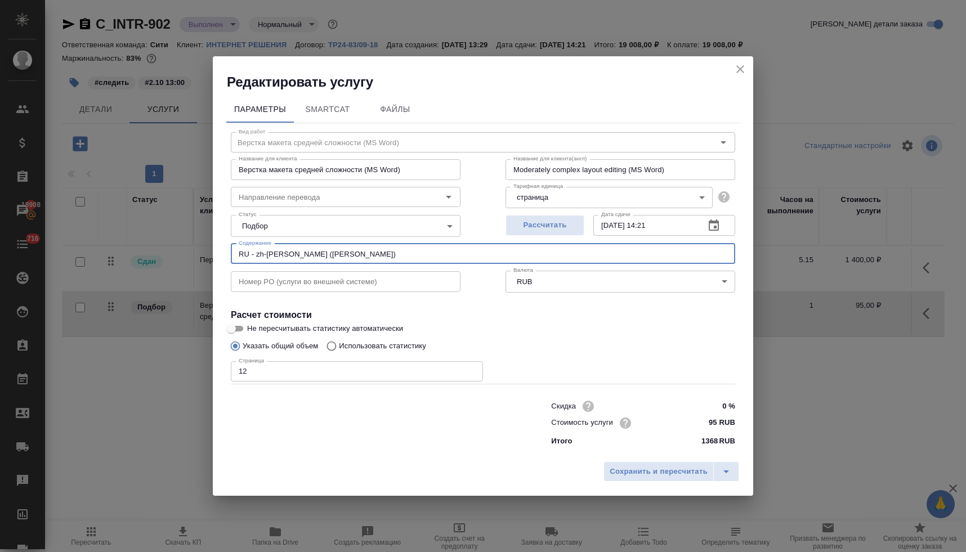
click at [740, 65] on icon "close" at bounding box center [741, 69] width 14 height 14
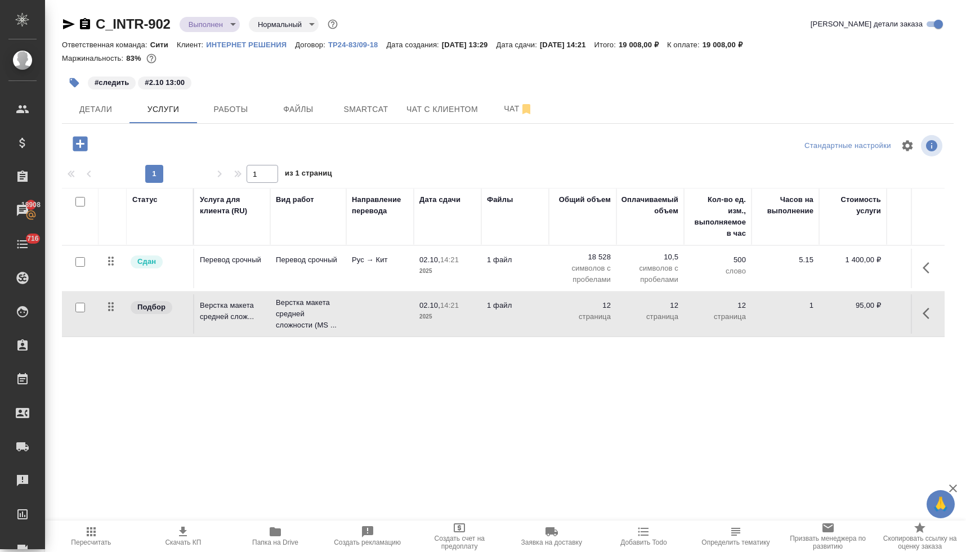
click at [73, 84] on icon "button" at bounding box center [75, 83] width 10 height 10
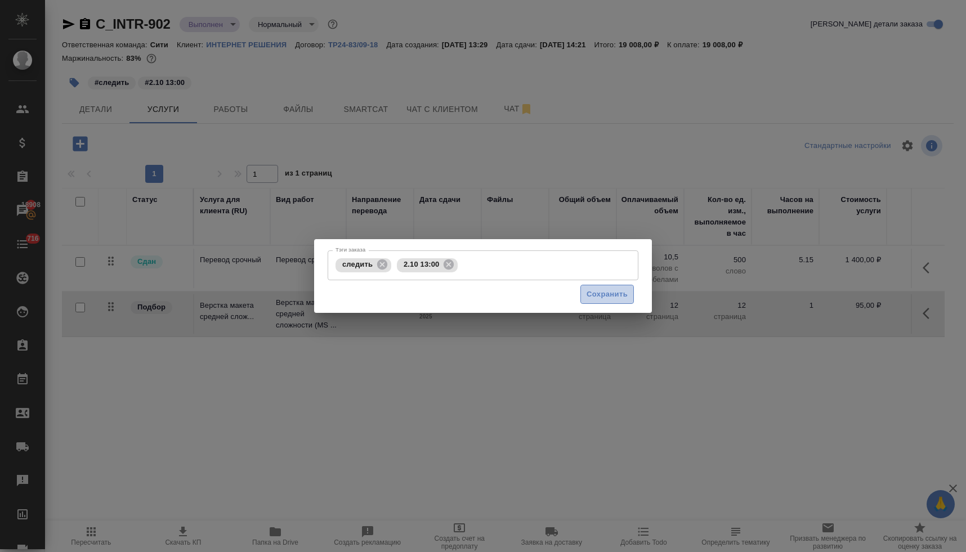
click at [614, 297] on span "Сохранить" at bounding box center [607, 294] width 41 height 13
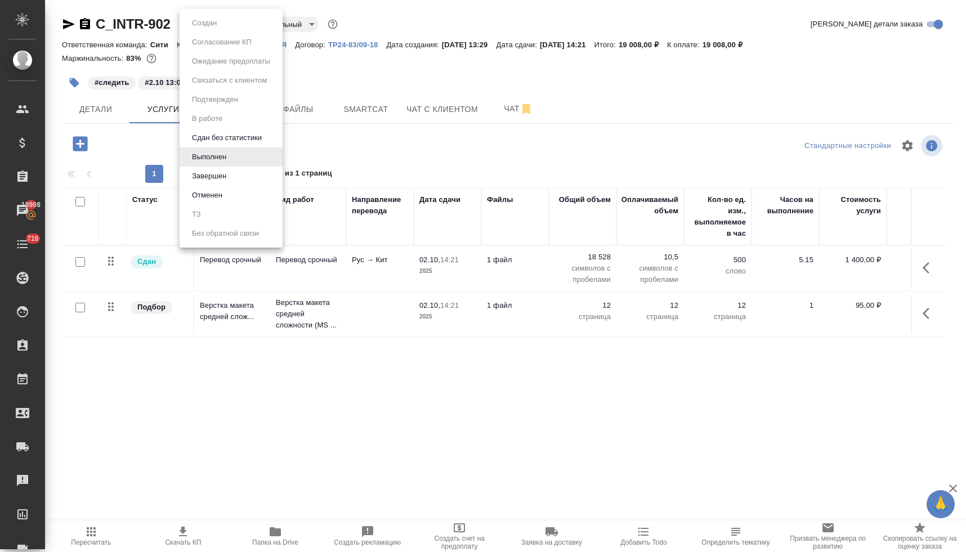
click at [214, 25] on body "🙏 .cls-1 fill:#fff; AWATERA Lyamina Nadezhda Клиенты Спецификации Заказы 18908 …" at bounding box center [483, 276] width 966 height 552
click at [231, 175] on li "Завершен" at bounding box center [231, 176] width 103 height 19
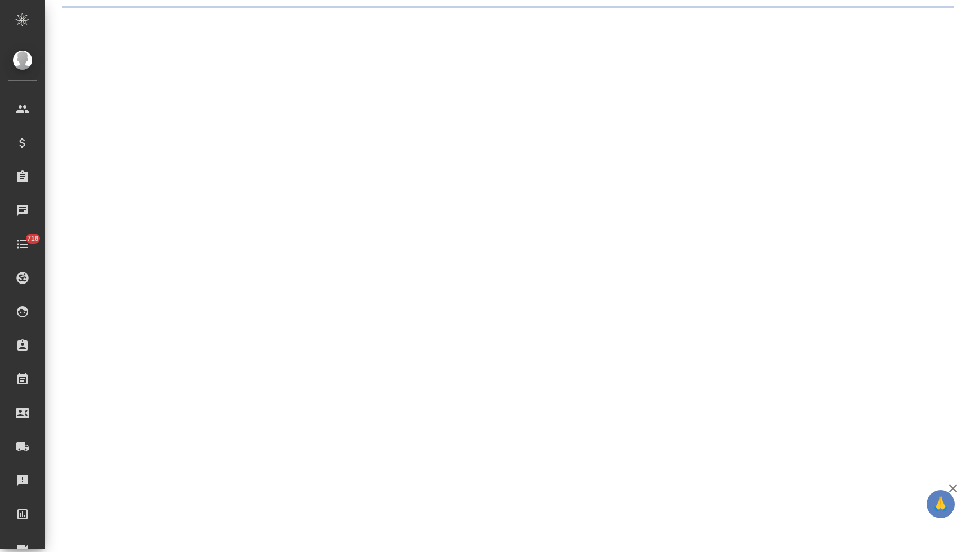
select select "RU"
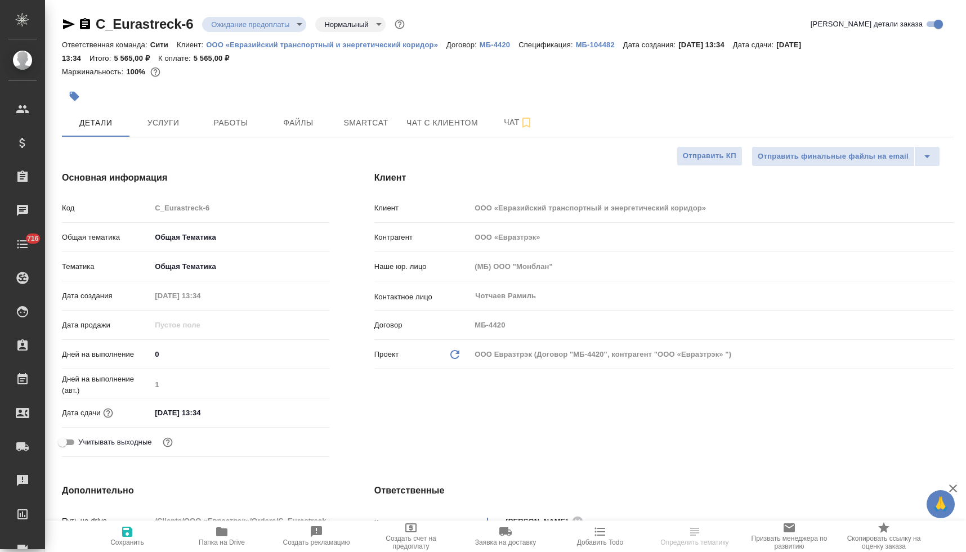
type textarea "x"
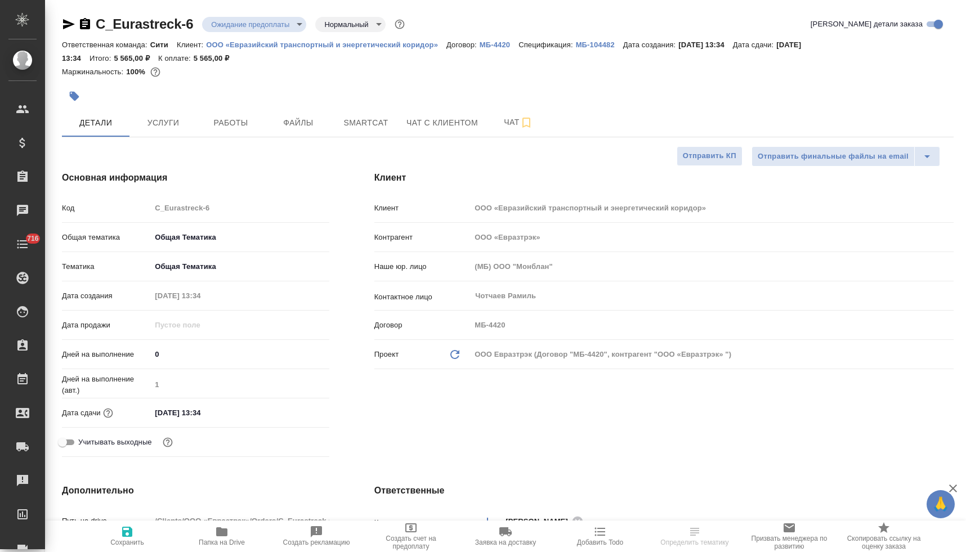
type textarea "x"
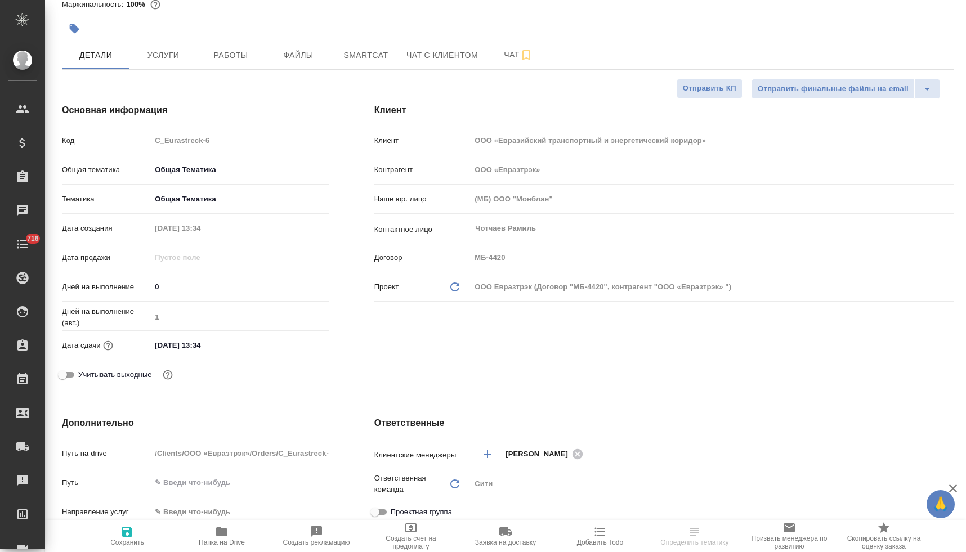
type textarea "x"
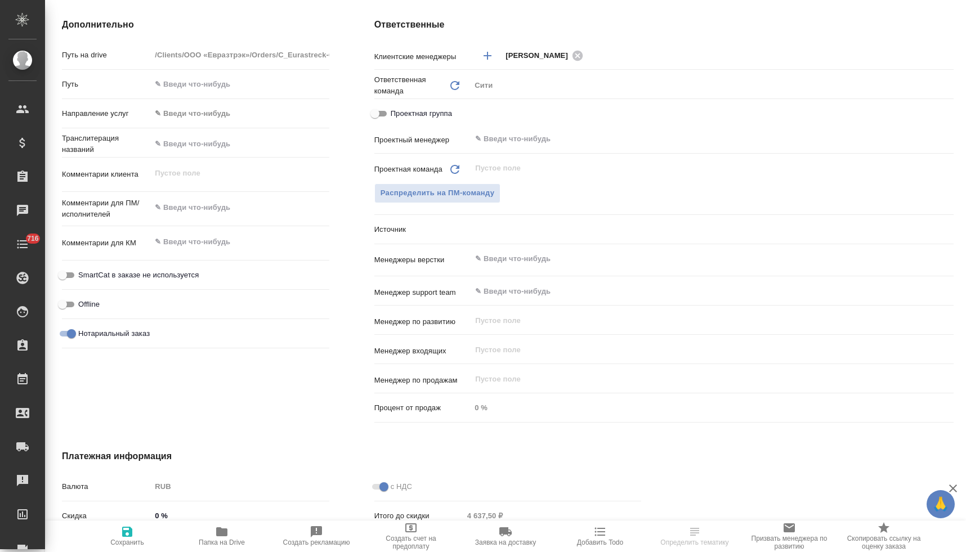
scroll to position [604, 0]
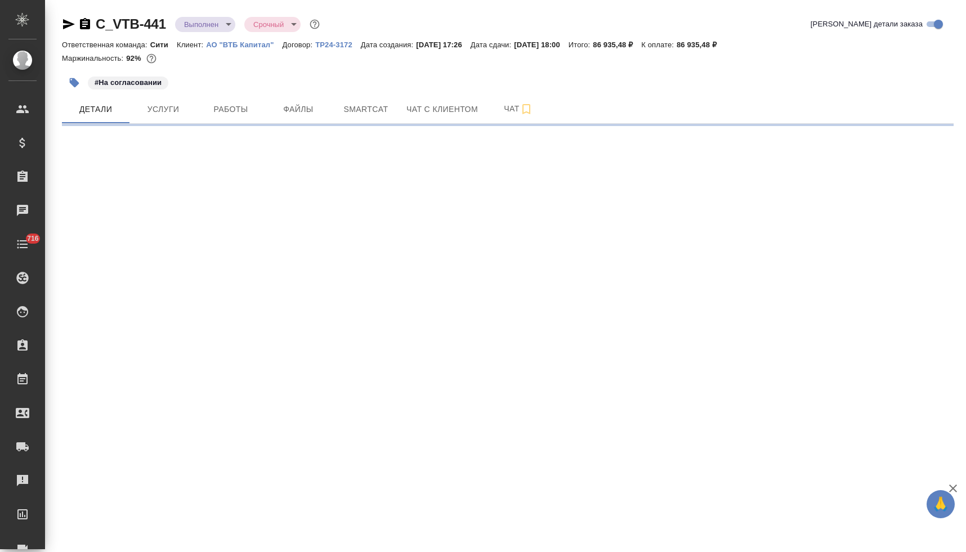
select select "RU"
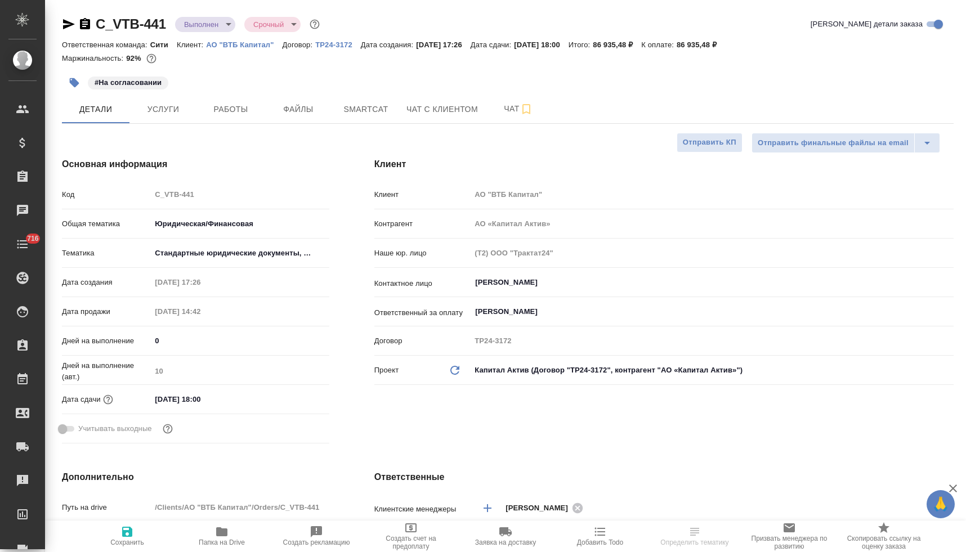
type textarea "x"
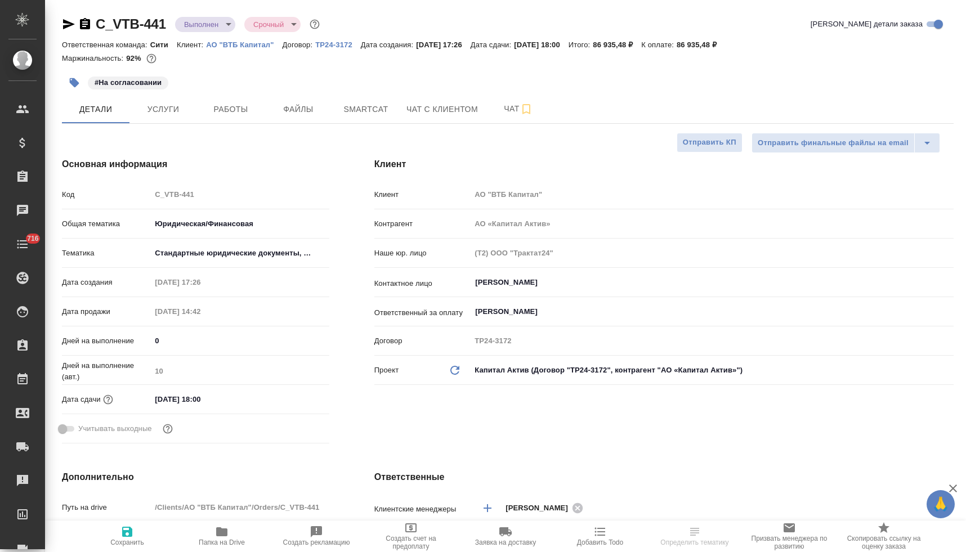
type textarea "x"
click at [236, 108] on span "Работы" at bounding box center [231, 109] width 54 height 14
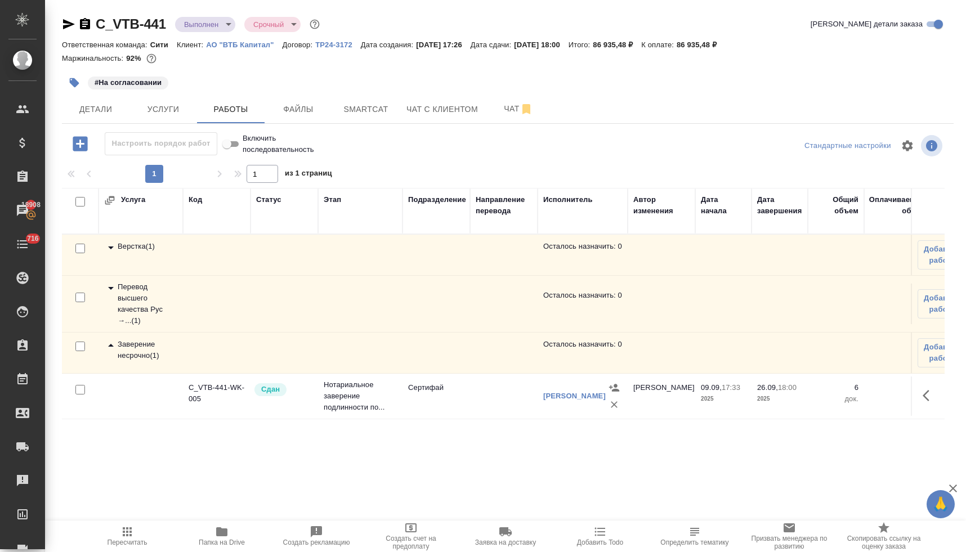
click at [152, 348] on div "Заверение несрочно ( 1 )" at bounding box center [140, 350] width 73 height 23
click at [147, 354] on div "Заверение несрочно ( 1 )" at bounding box center [140, 350] width 73 height 23
click at [175, 116] on span "Услуги" at bounding box center [163, 109] width 54 height 14
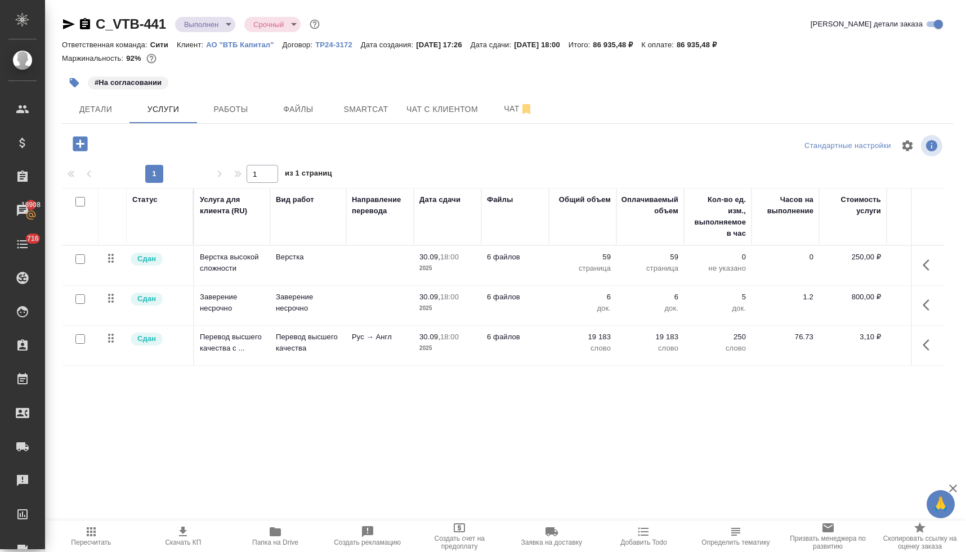
click at [98, 536] on span "Пересчитать" at bounding box center [91, 535] width 79 height 21
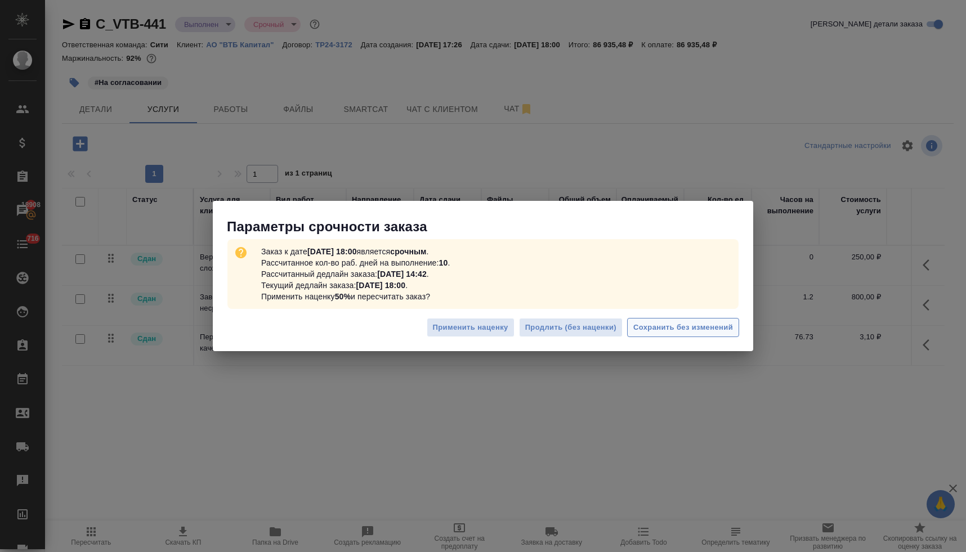
click at [650, 327] on span "Сохранить без изменений" at bounding box center [683, 327] width 100 height 13
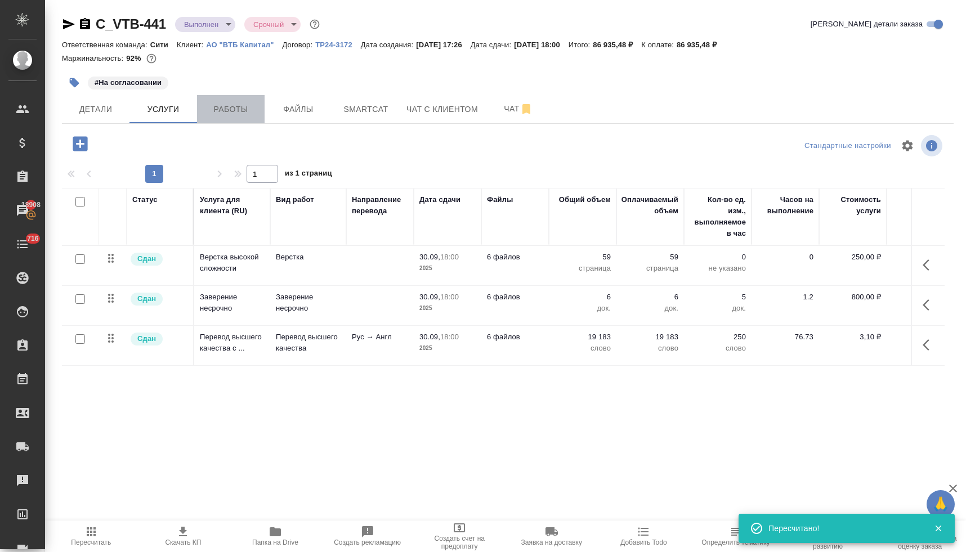
click at [222, 108] on span "Работы" at bounding box center [231, 109] width 54 height 14
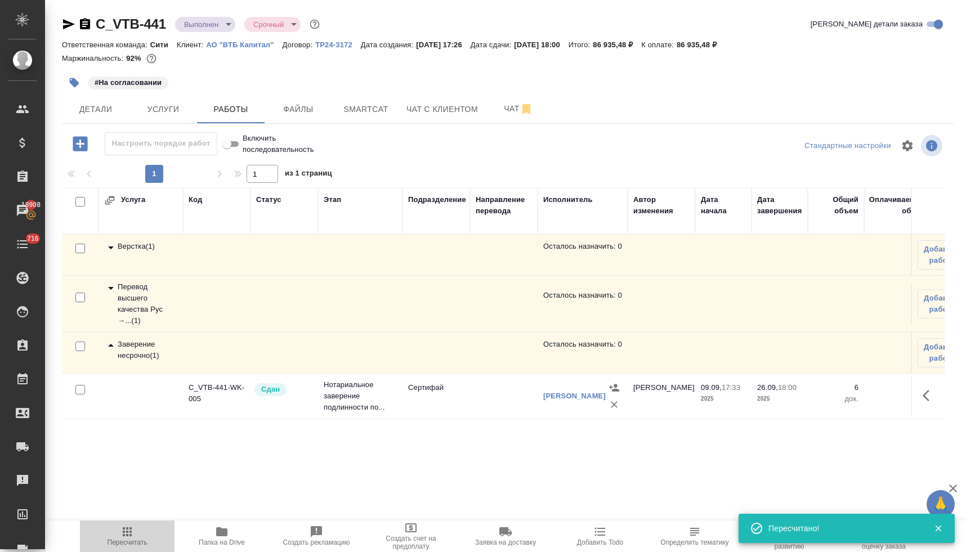
click at [135, 542] on span "Пересчитать" at bounding box center [128, 543] width 40 height 8
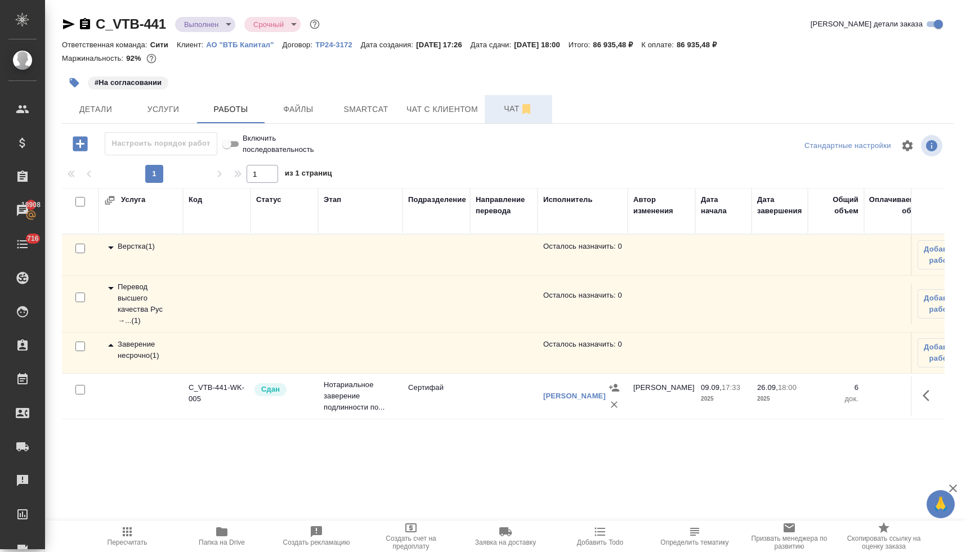
click at [506, 106] on span "Чат" at bounding box center [518, 109] width 54 height 14
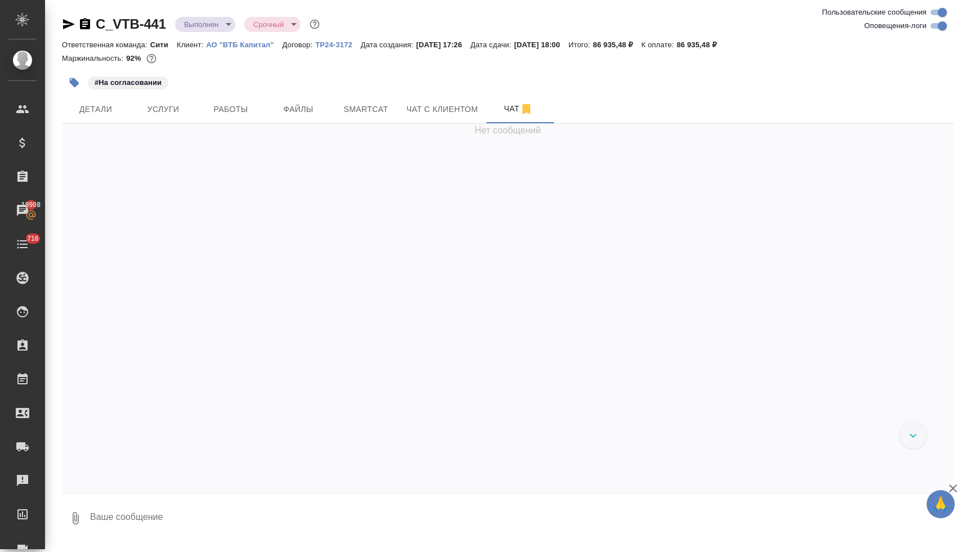
scroll to position [3911, 0]
